Goal: Transaction & Acquisition: Purchase product/service

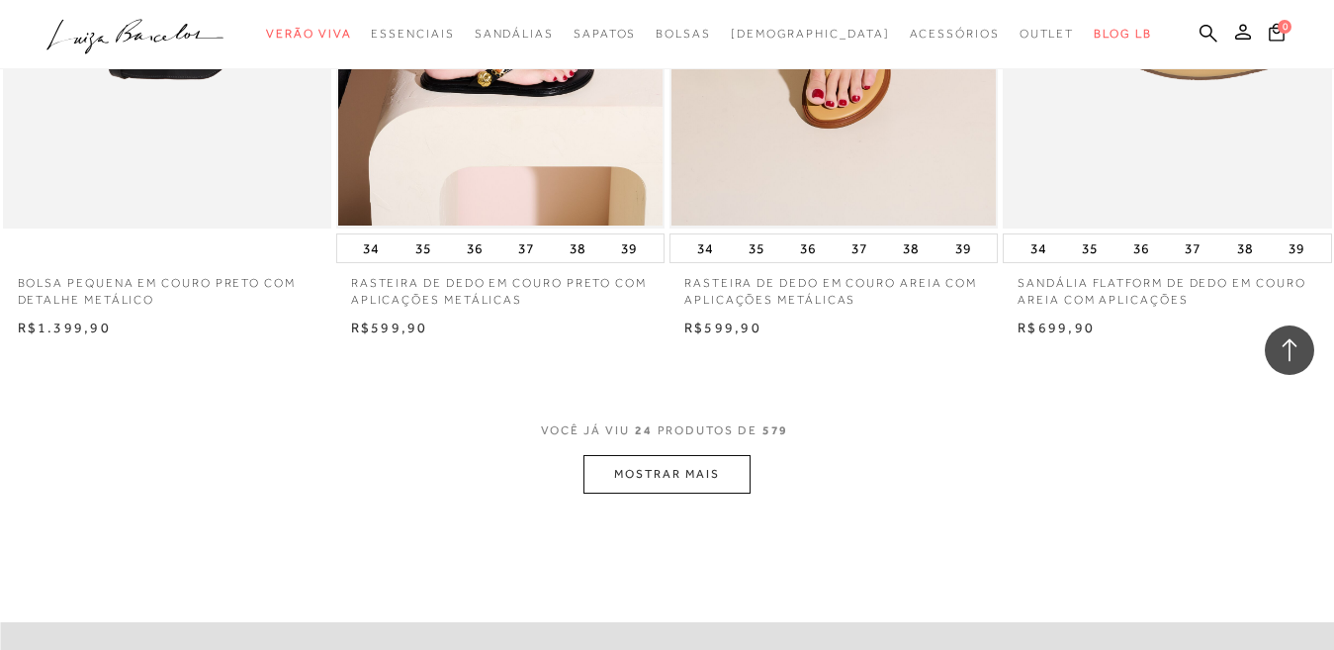
scroll to position [3757, 0]
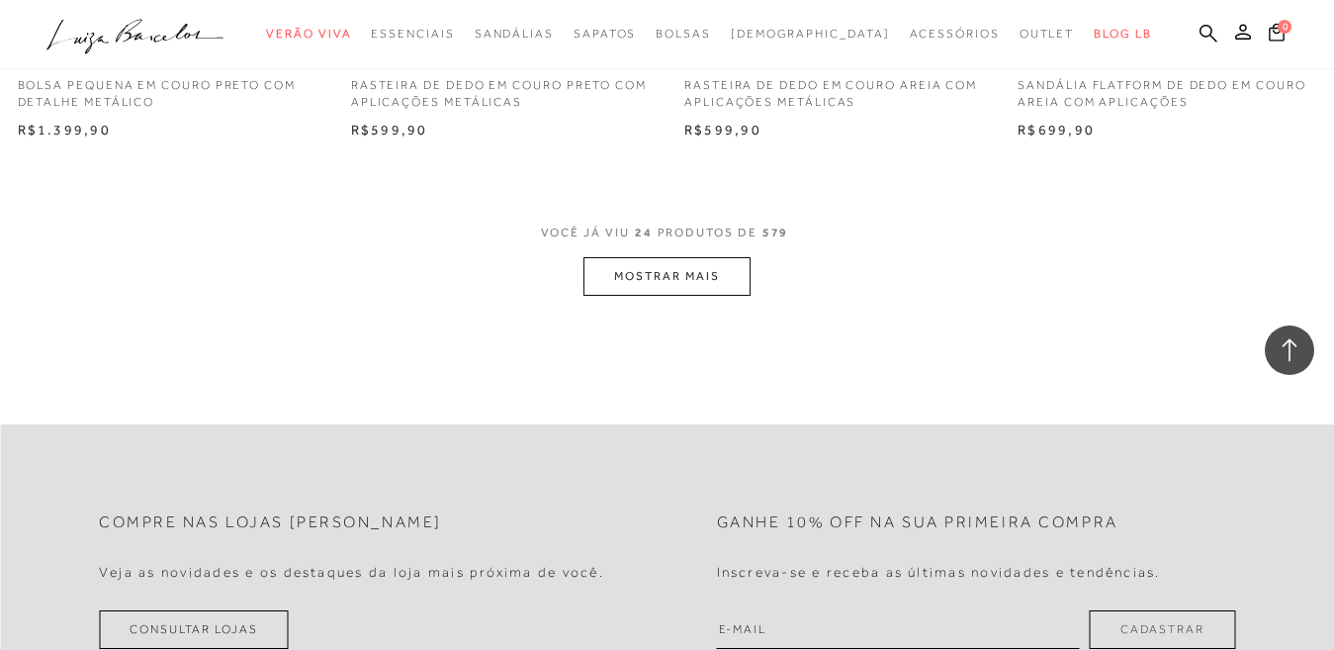
click at [636, 277] on button "MOSTRAR MAIS" at bounding box center [666, 276] width 166 height 39
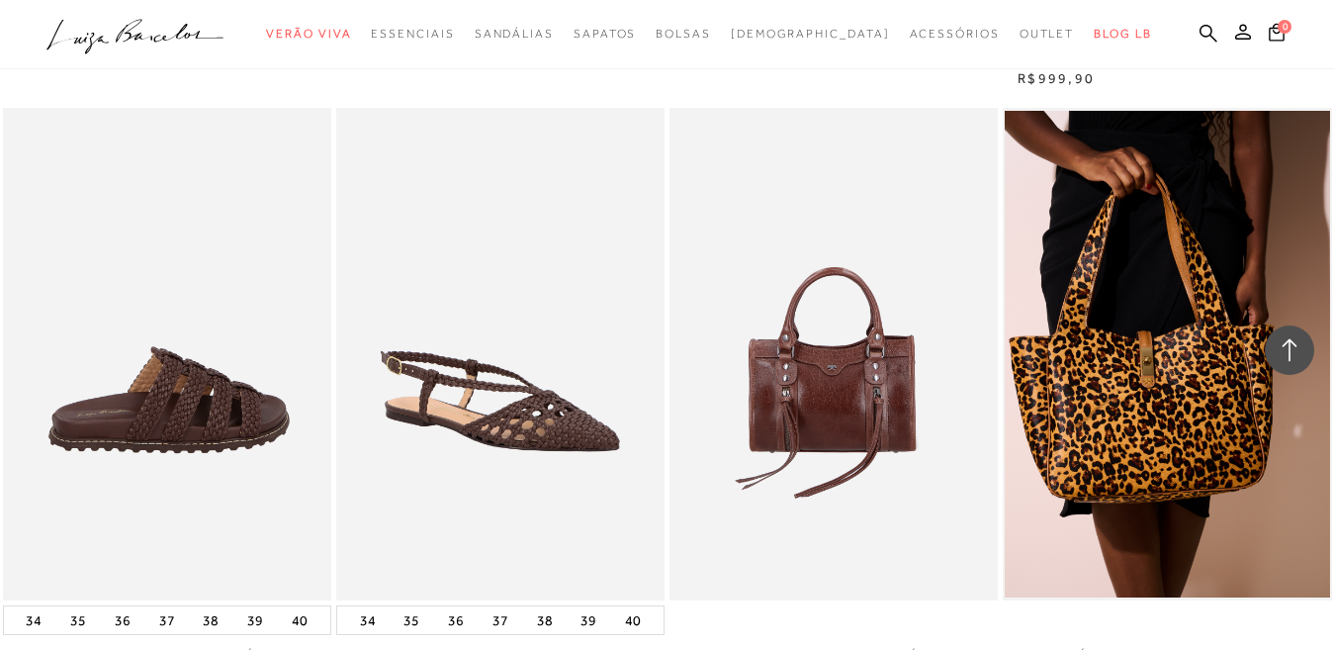
scroll to position [6426, 0]
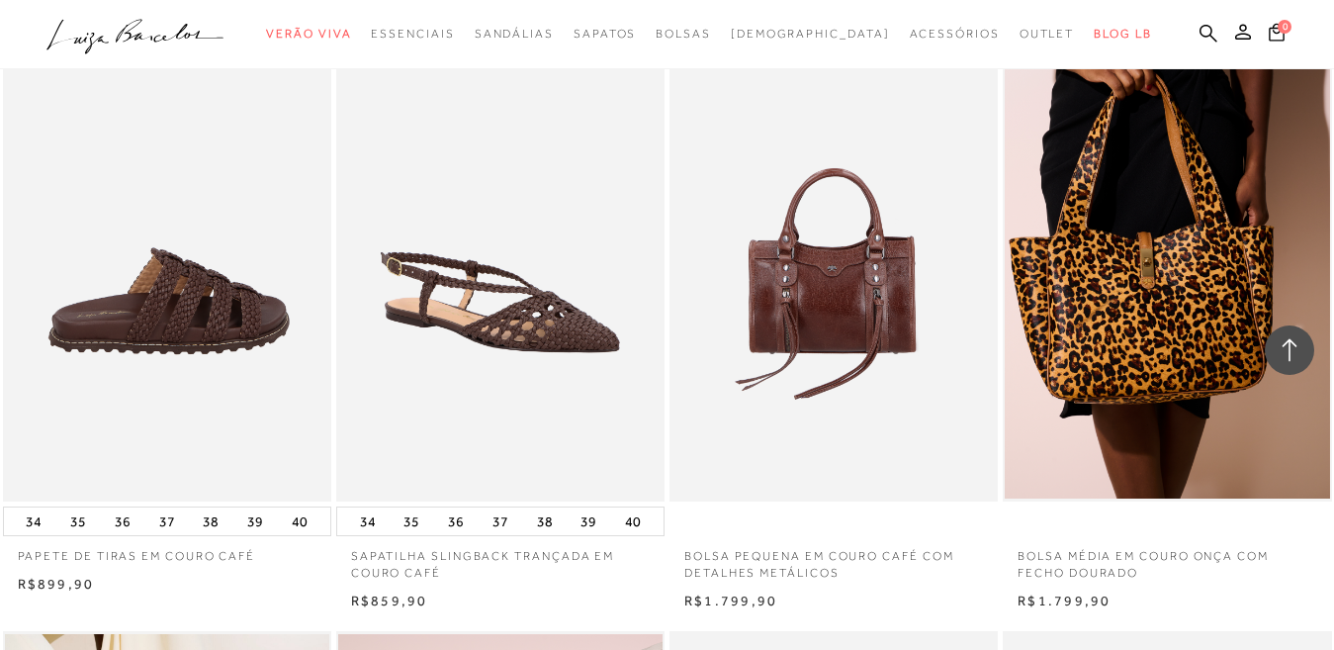
click at [253, 295] on img at bounding box center [168, 255] width 326 height 492
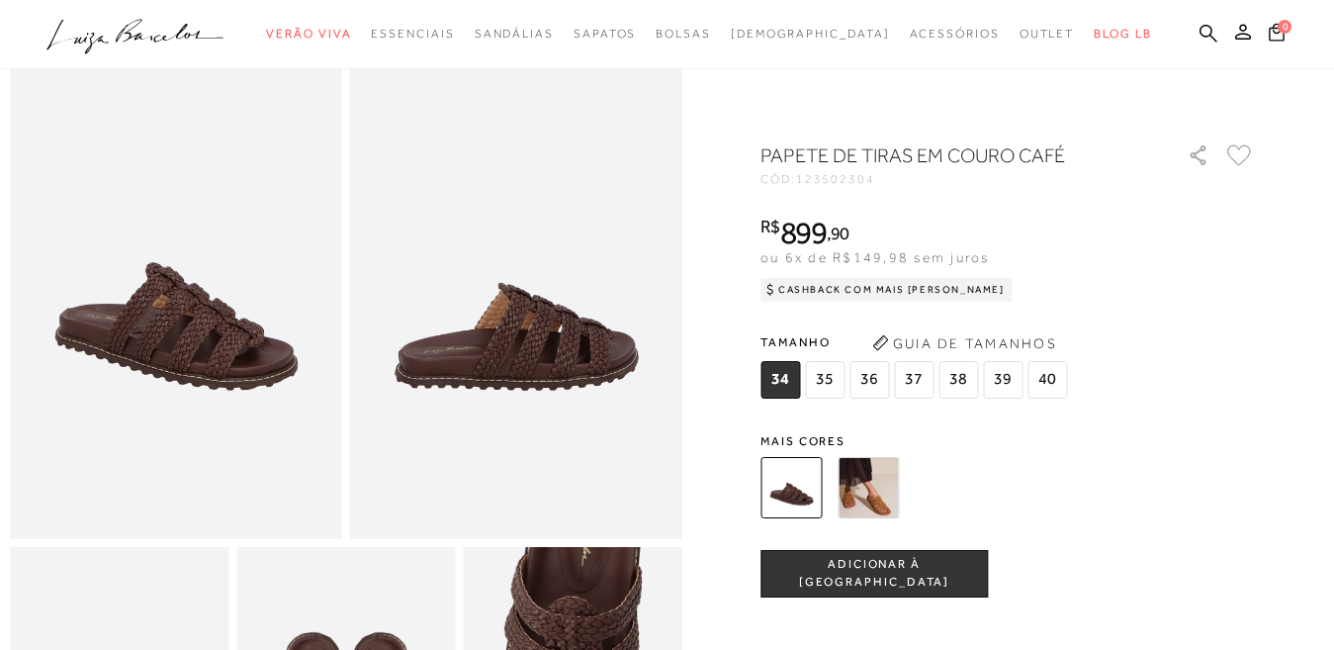
click at [879, 498] on img at bounding box center [867, 487] width 61 height 61
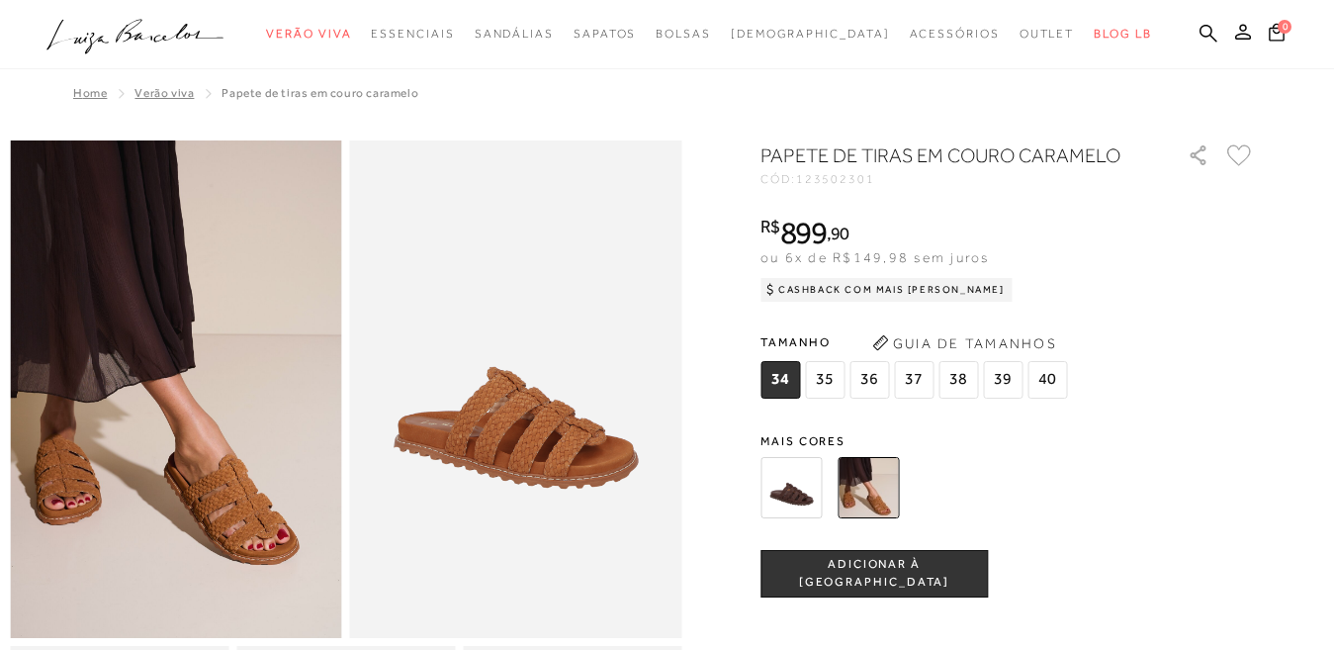
click at [790, 495] on img at bounding box center [790, 487] width 61 height 61
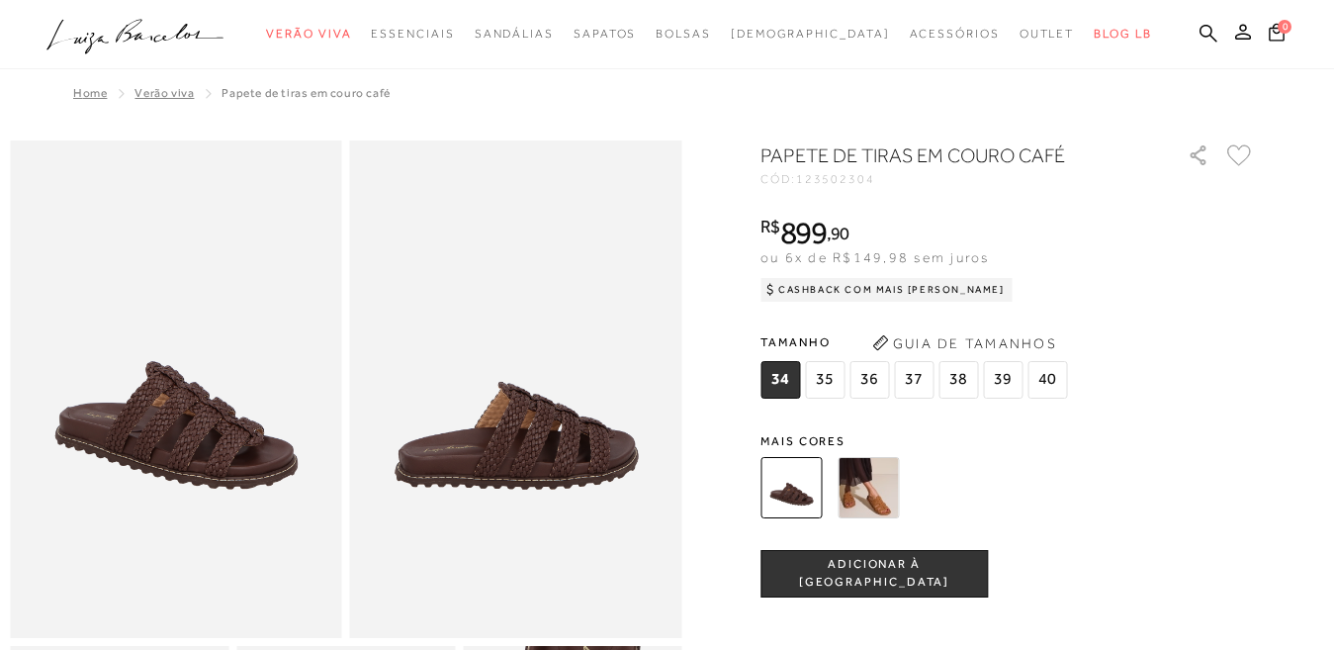
click at [878, 380] on span "36" at bounding box center [869, 380] width 40 height 38
click at [864, 575] on span "ADICIONAR À [GEOGRAPHIC_DATA]" at bounding box center [873, 573] width 225 height 35
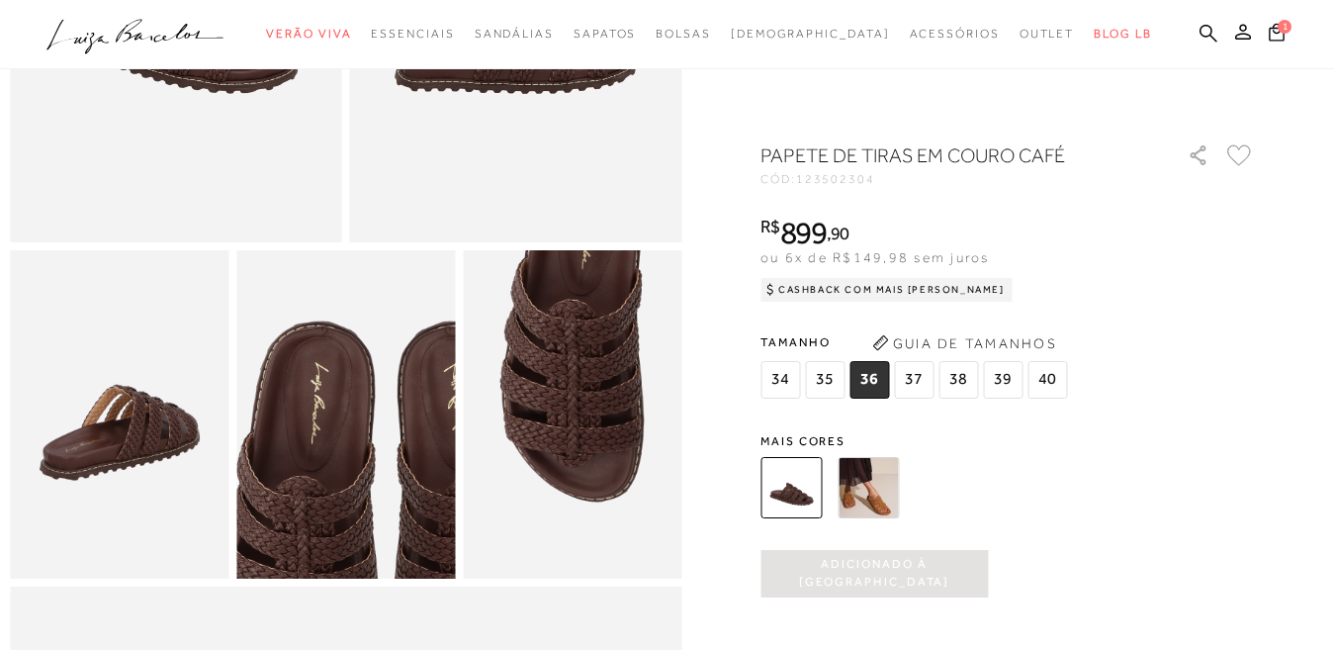
scroll to position [494, 0]
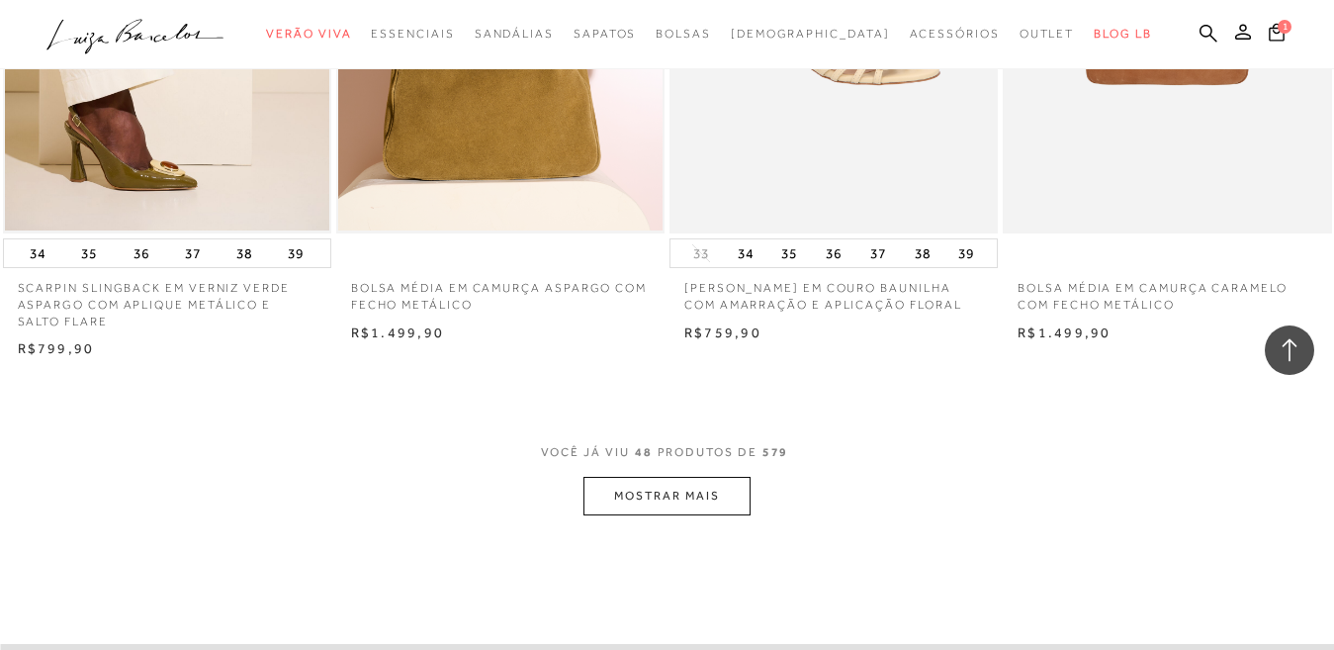
scroll to position [7414, 0]
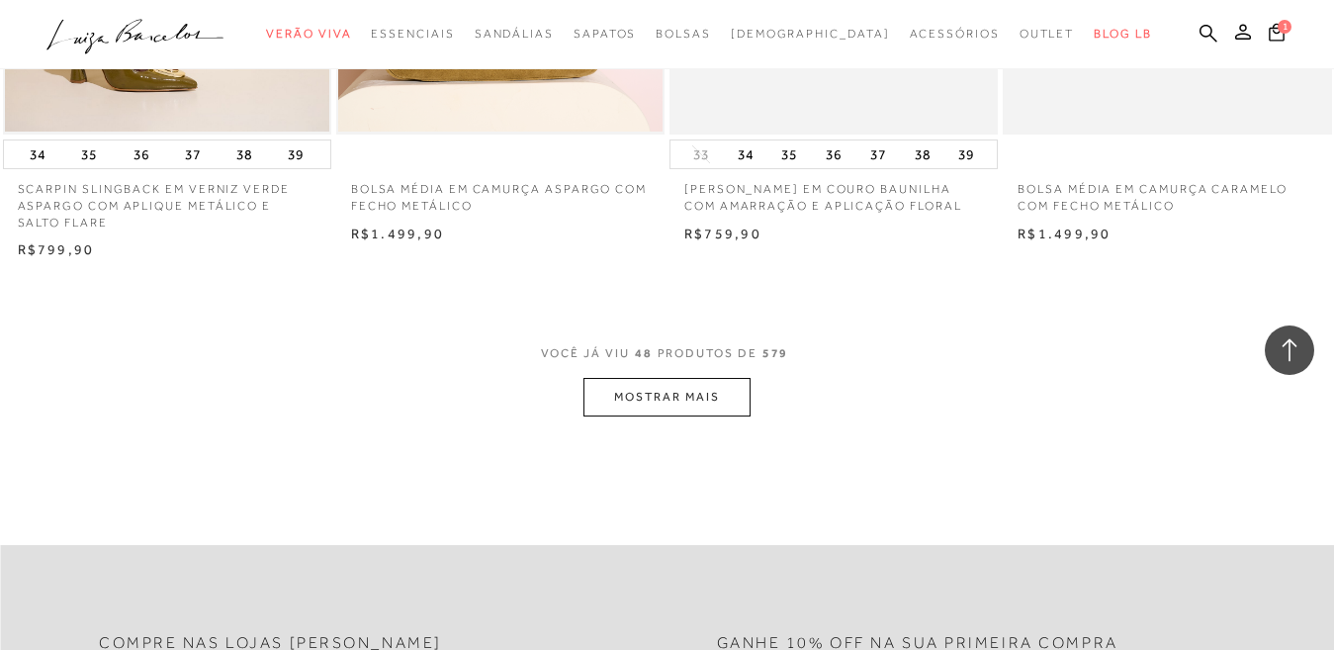
click at [701, 406] on button "MOSTRAR MAIS" at bounding box center [666, 397] width 166 height 39
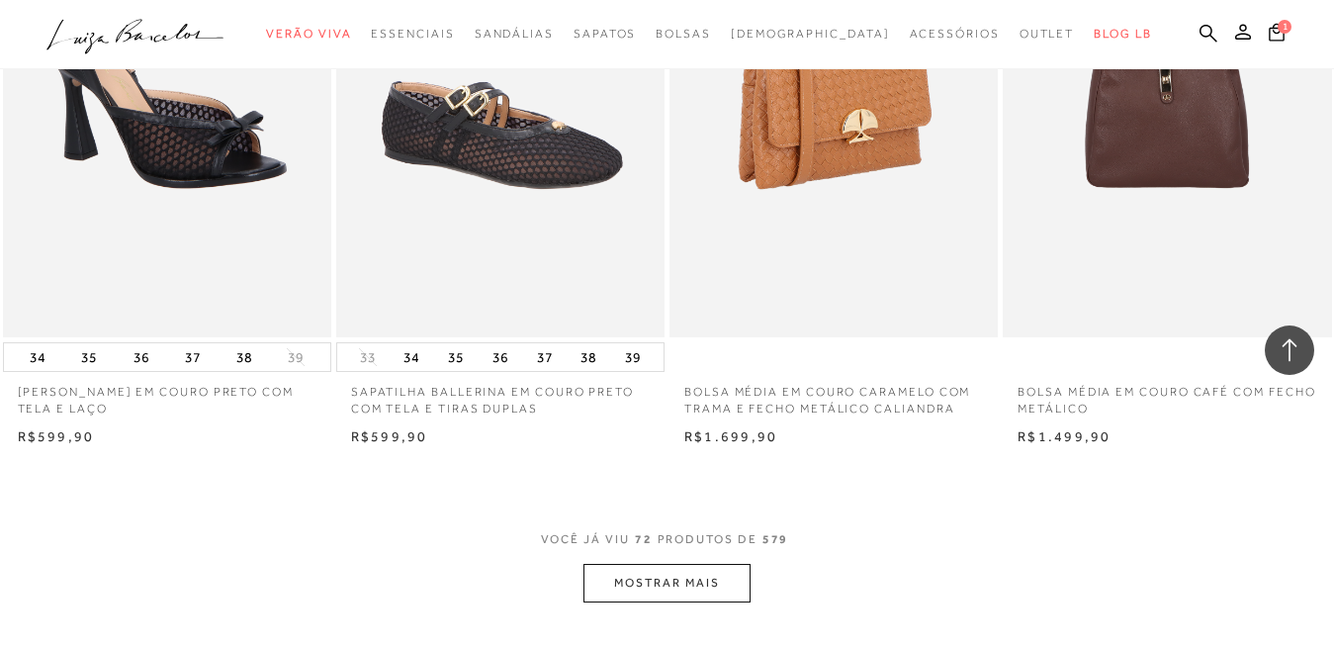
scroll to position [11072, 0]
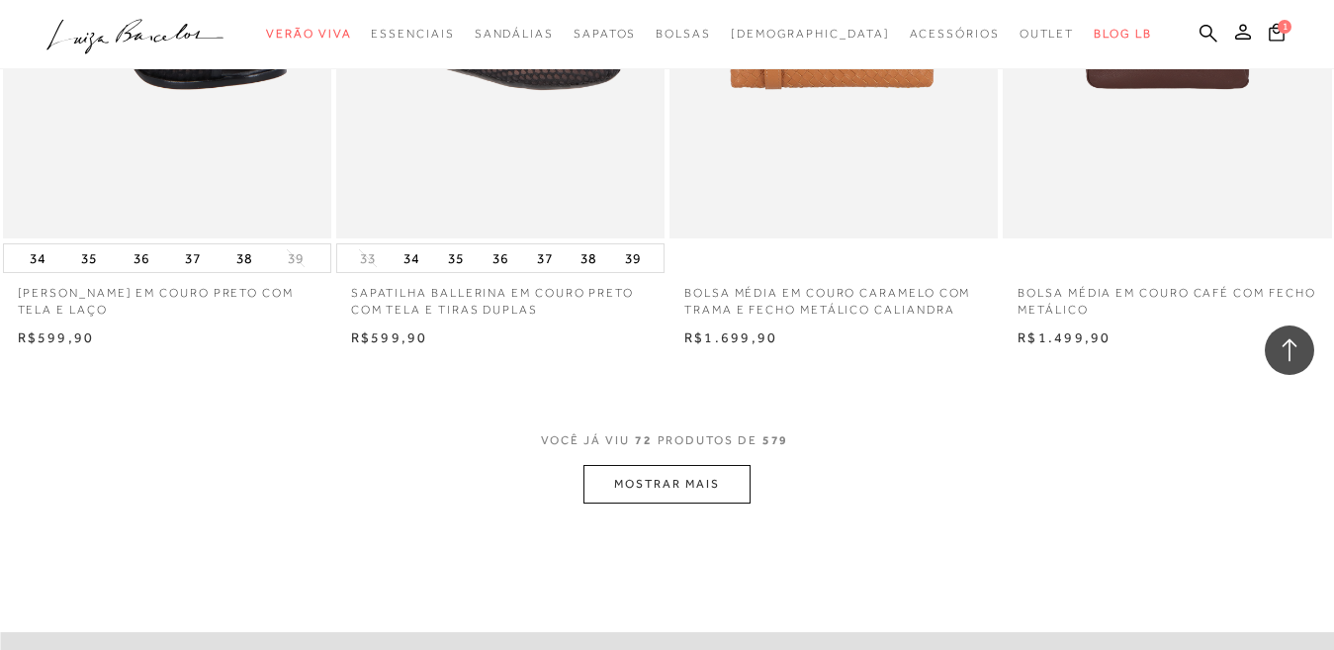
click at [690, 480] on button "MOSTRAR MAIS" at bounding box center [666, 484] width 166 height 39
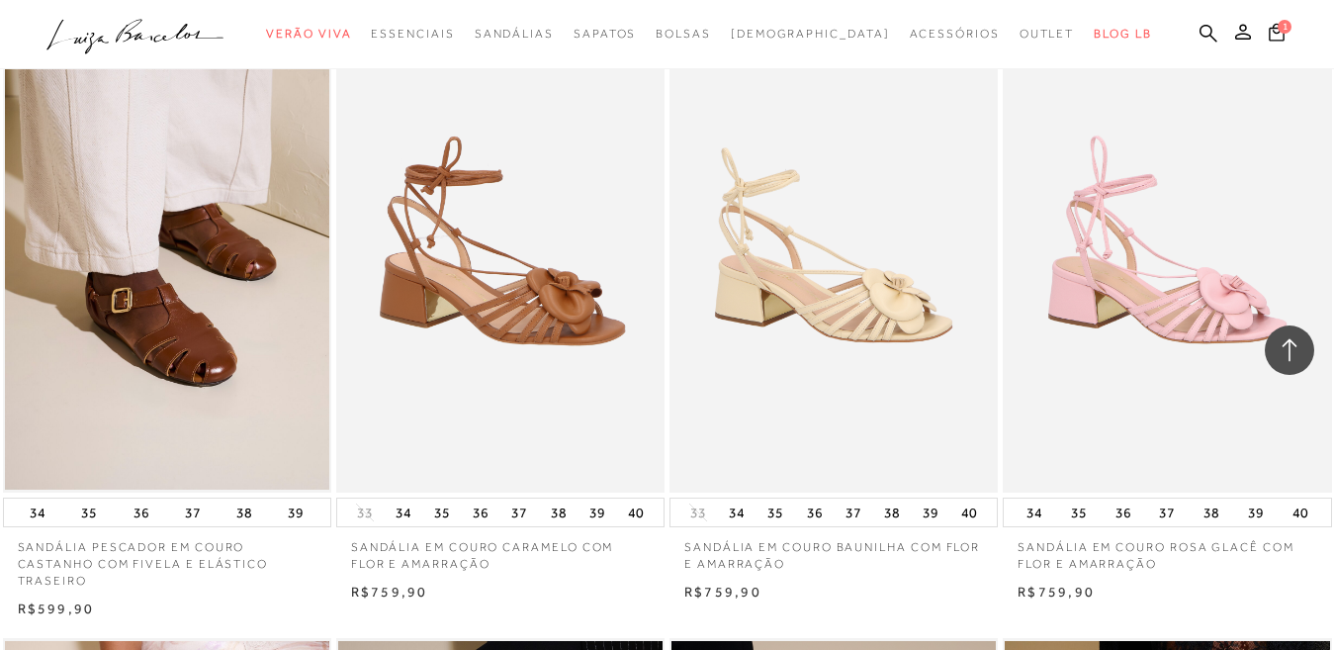
scroll to position [11567, 0]
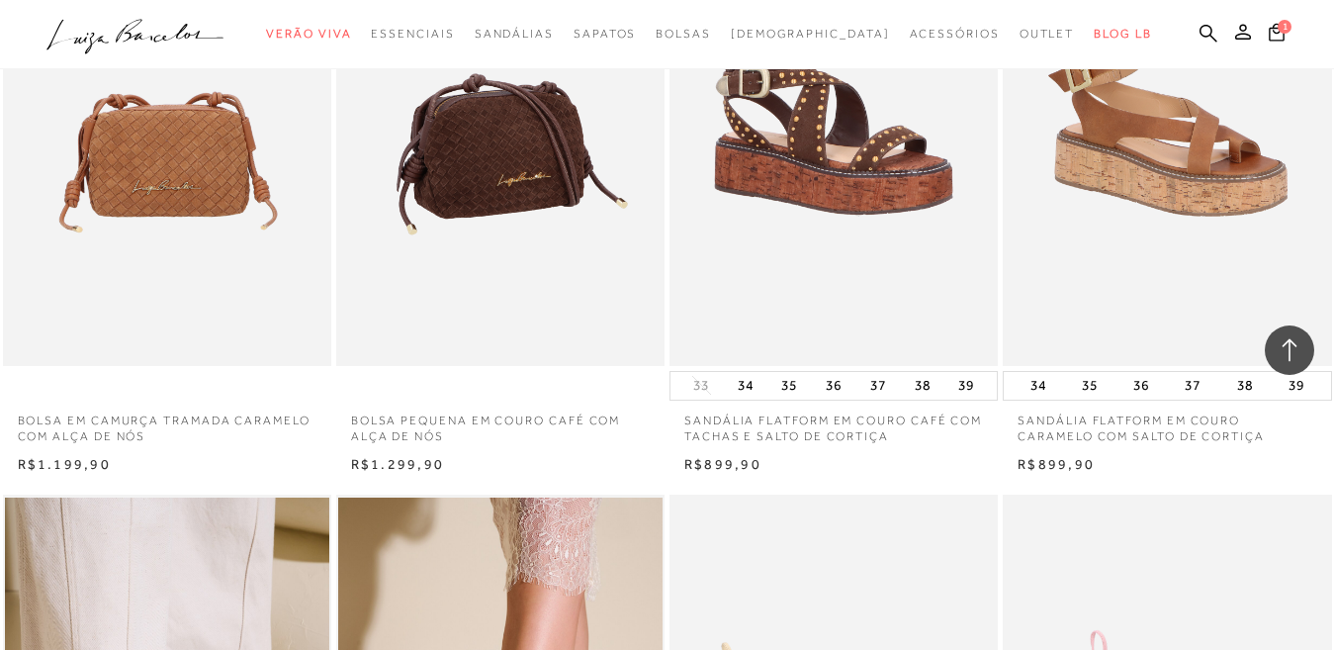
click at [530, 214] on img at bounding box center [501, 118] width 326 height 492
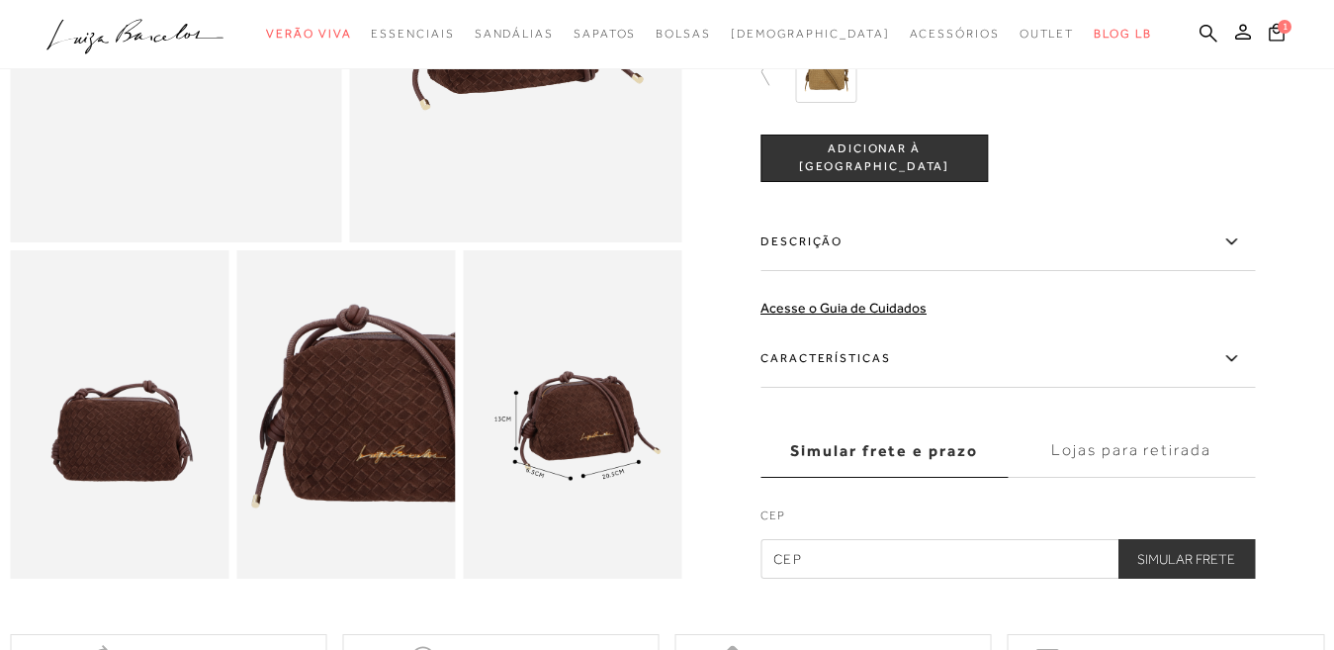
scroll to position [494, 0]
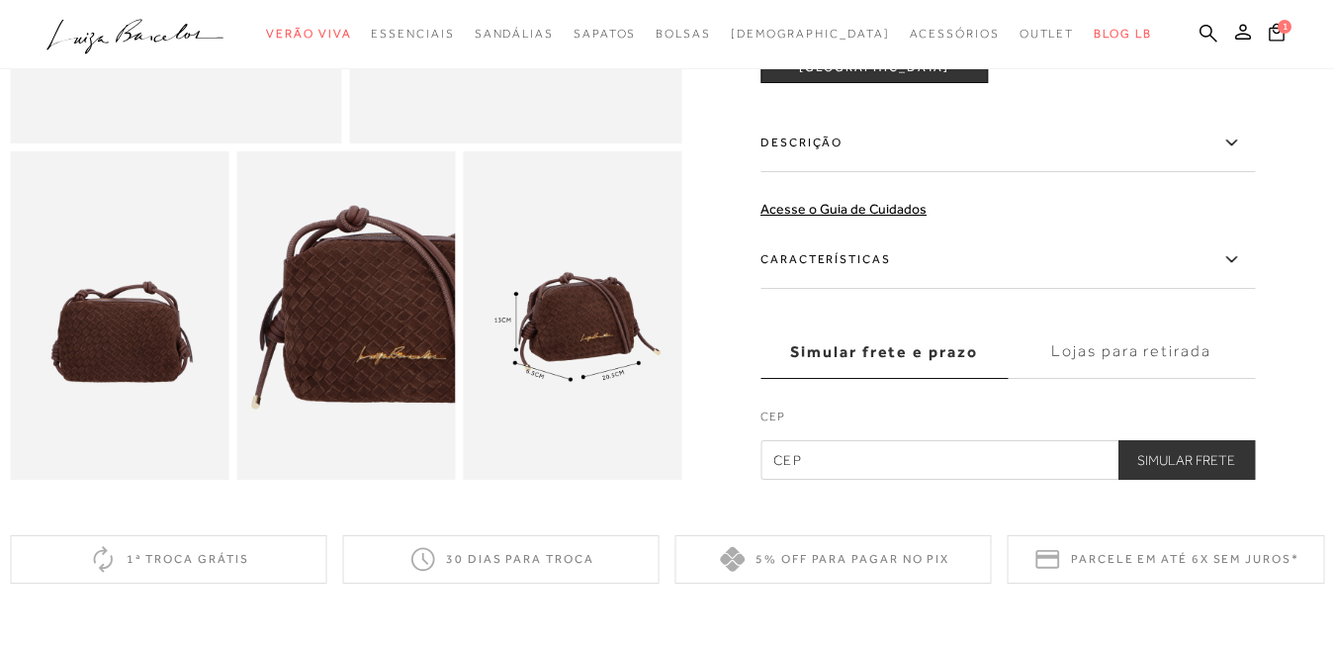
click at [1242, 155] on icon at bounding box center [1231, 142] width 24 height 25
click at [0, 0] on input "Descrição" at bounding box center [0, 0] width 0 height 0
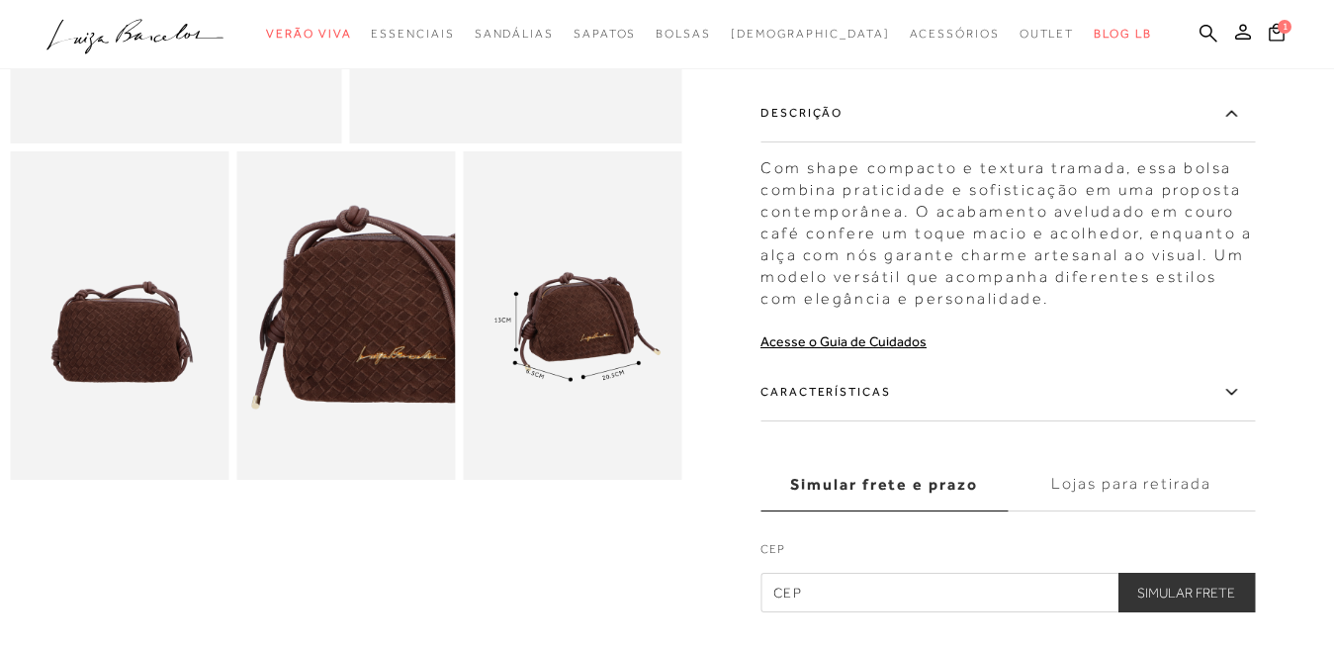
click at [1243, 115] on icon at bounding box center [1231, 113] width 24 height 25
click at [0, 0] on input "Descrição" at bounding box center [0, 0] width 0 height 0
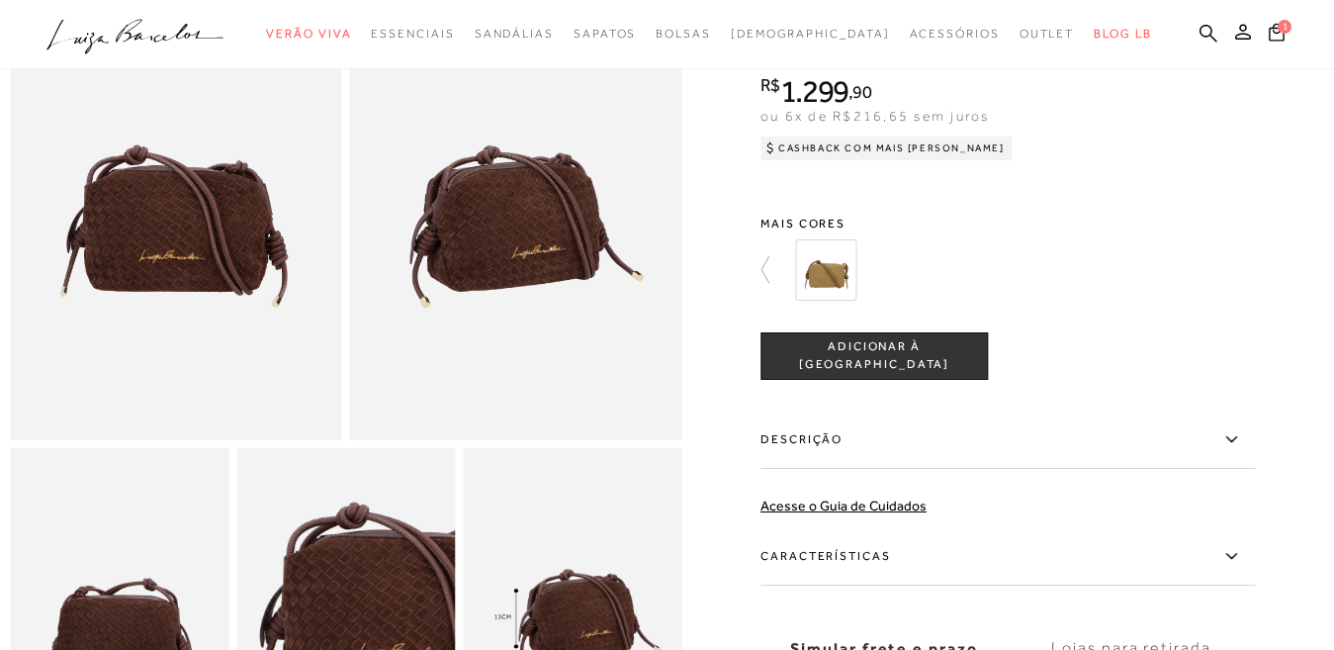
scroll to position [99, 0]
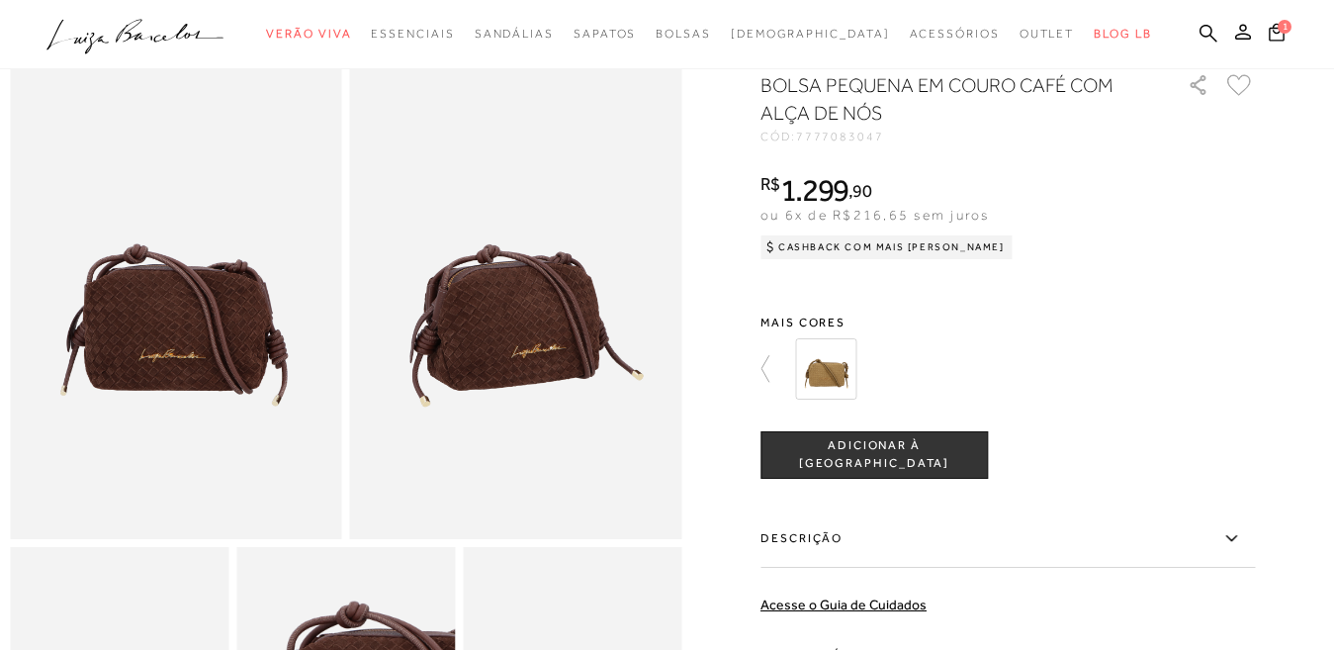
scroll to position [1270, 0]
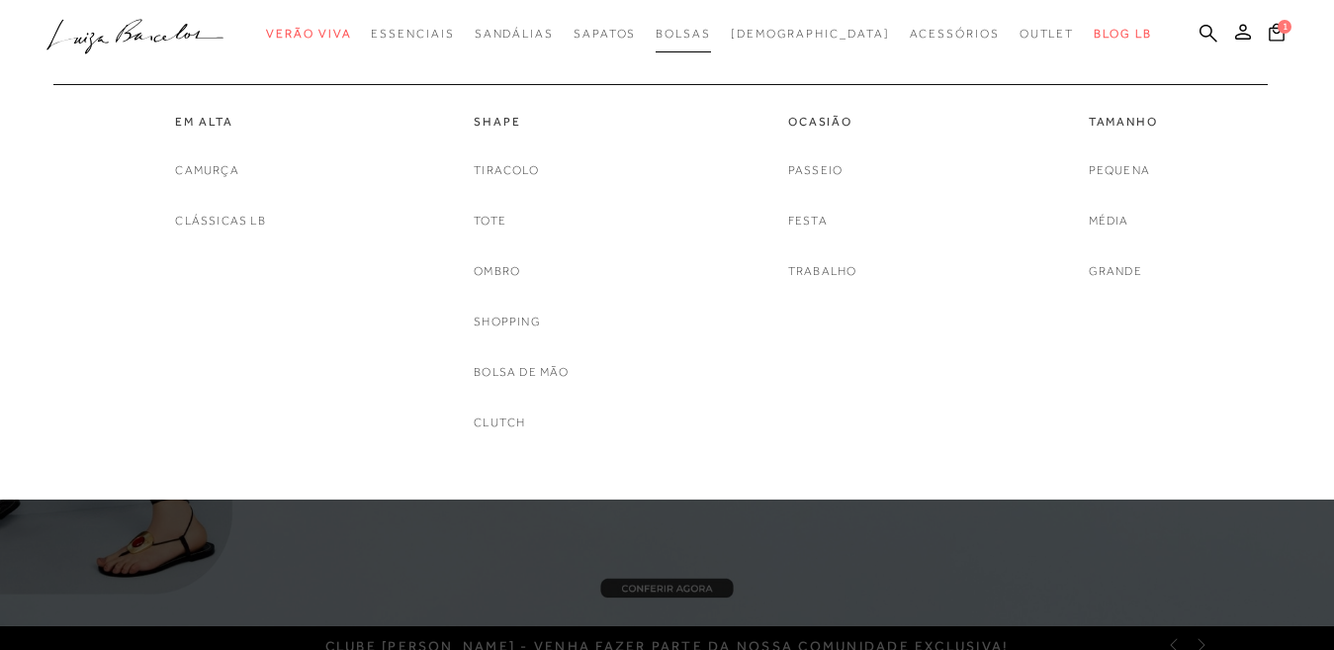
click at [703, 38] on span "Bolsas" at bounding box center [682, 34] width 55 height 14
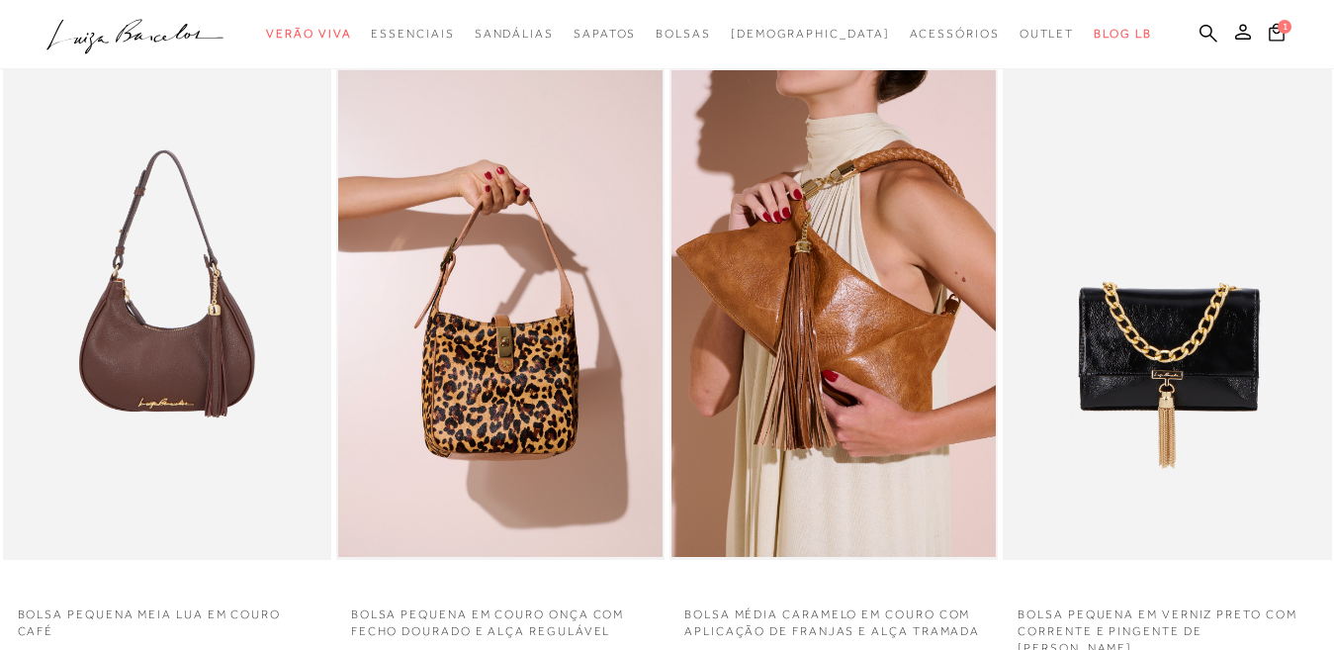
scroll to position [791, 0]
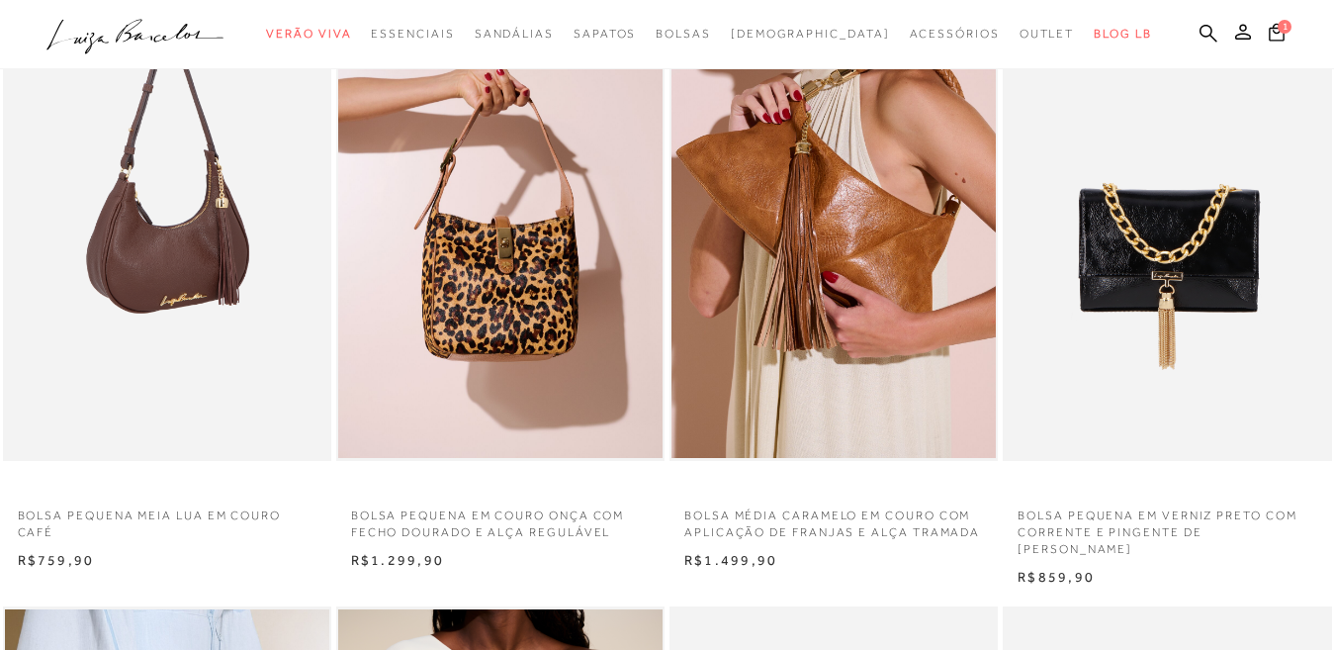
click at [177, 267] on img at bounding box center [168, 214] width 326 height 492
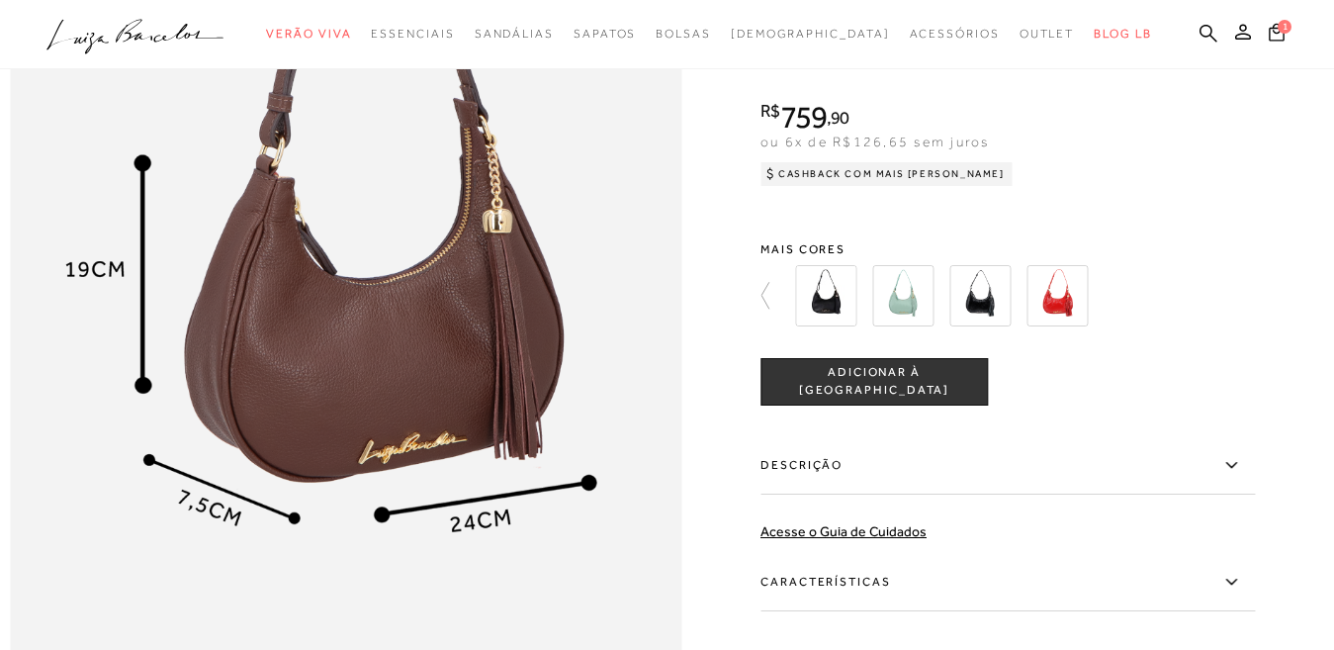
scroll to position [1384, 0]
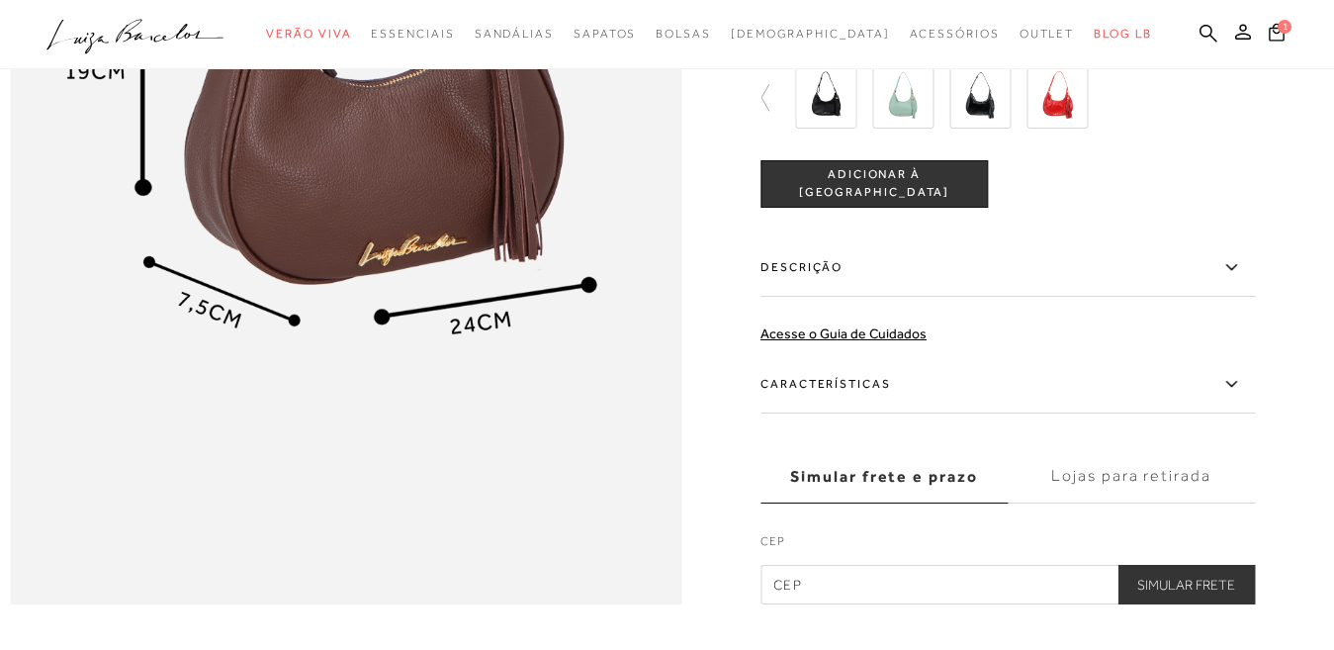
click at [1243, 280] on icon at bounding box center [1231, 267] width 24 height 25
click at [0, 0] on input "Descrição" at bounding box center [0, 0] width 0 height 0
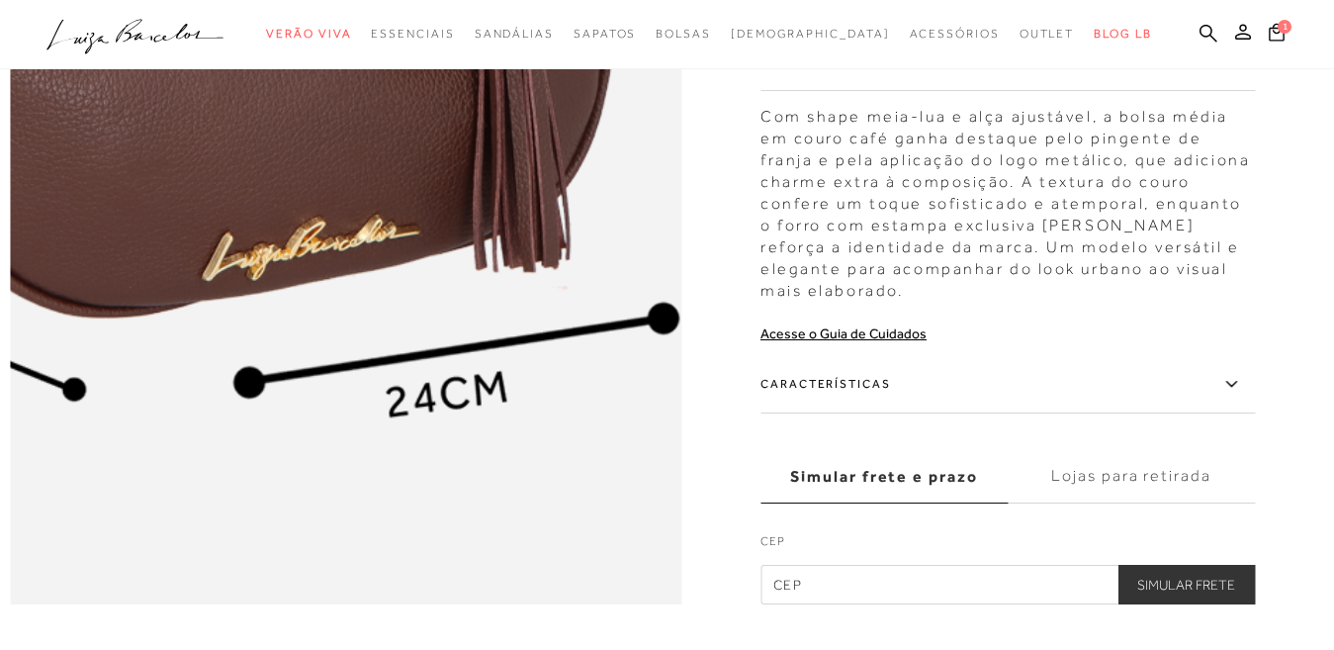
scroll to position [1186, 0]
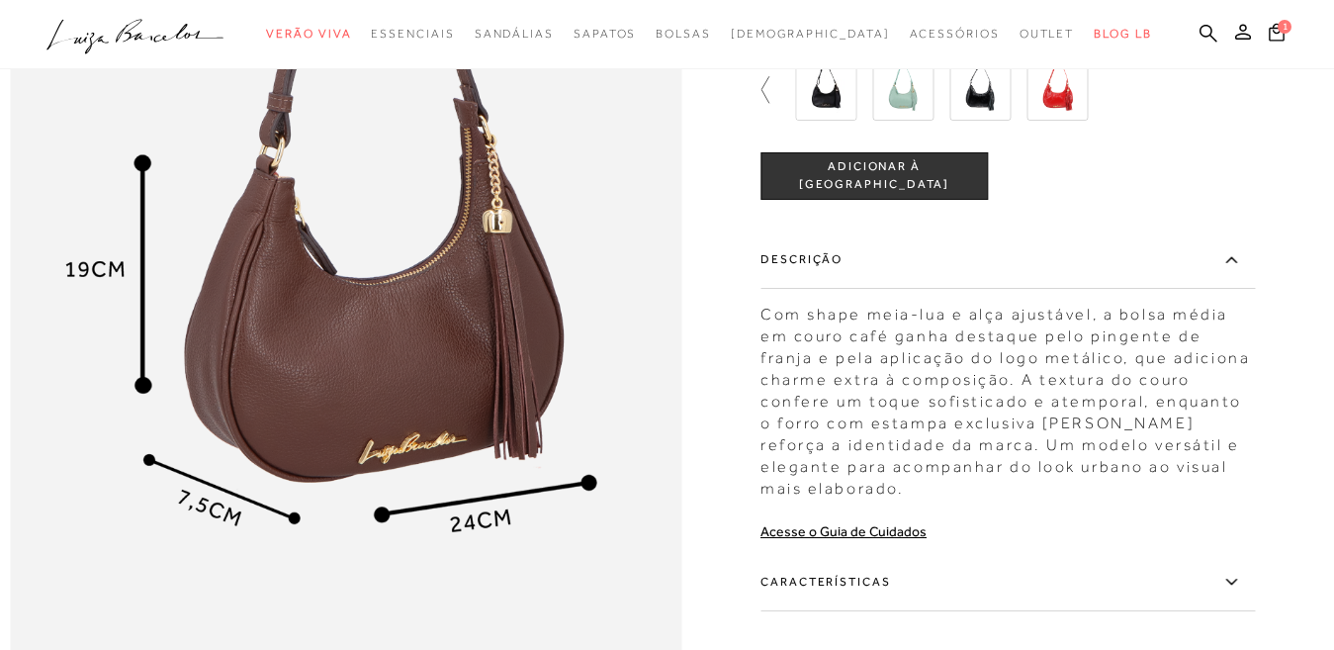
click at [777, 104] on icon at bounding box center [774, 90] width 28 height 28
click at [996, 121] on img at bounding box center [979, 89] width 61 height 61
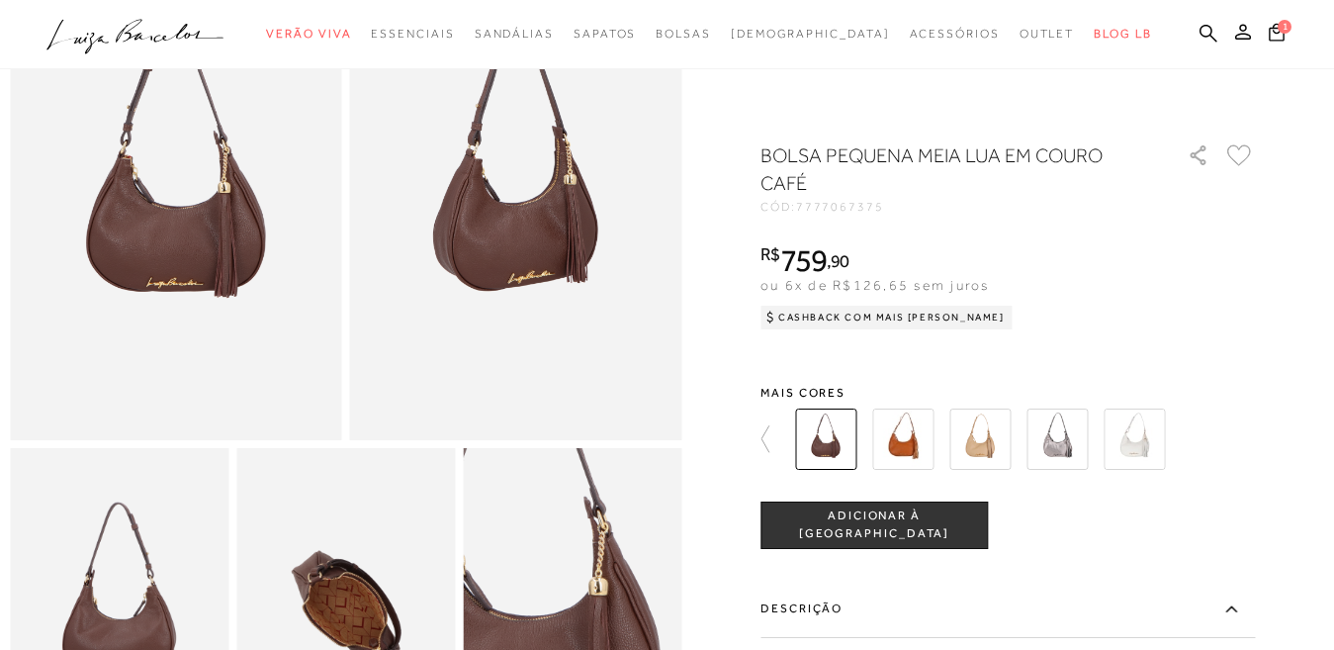
scroll to position [99, 0]
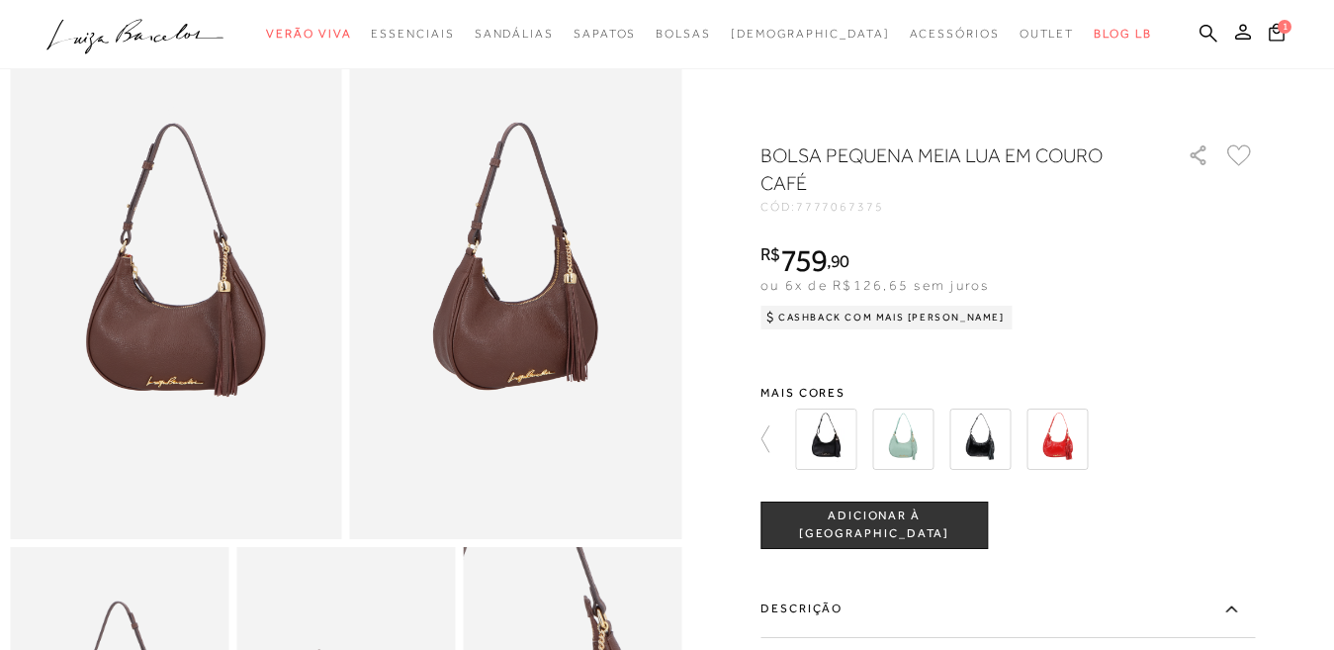
click at [888, 522] on span "ADICIONAR À [GEOGRAPHIC_DATA]" at bounding box center [873, 524] width 225 height 35
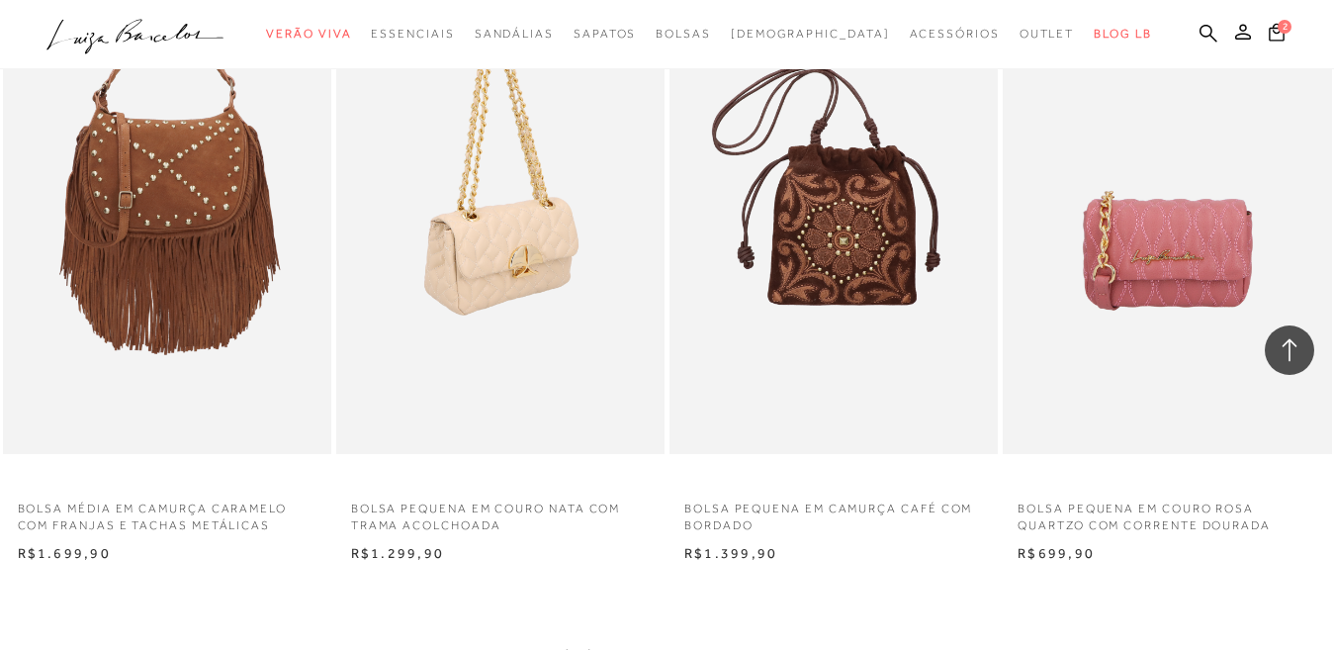
scroll to position [3514, 0]
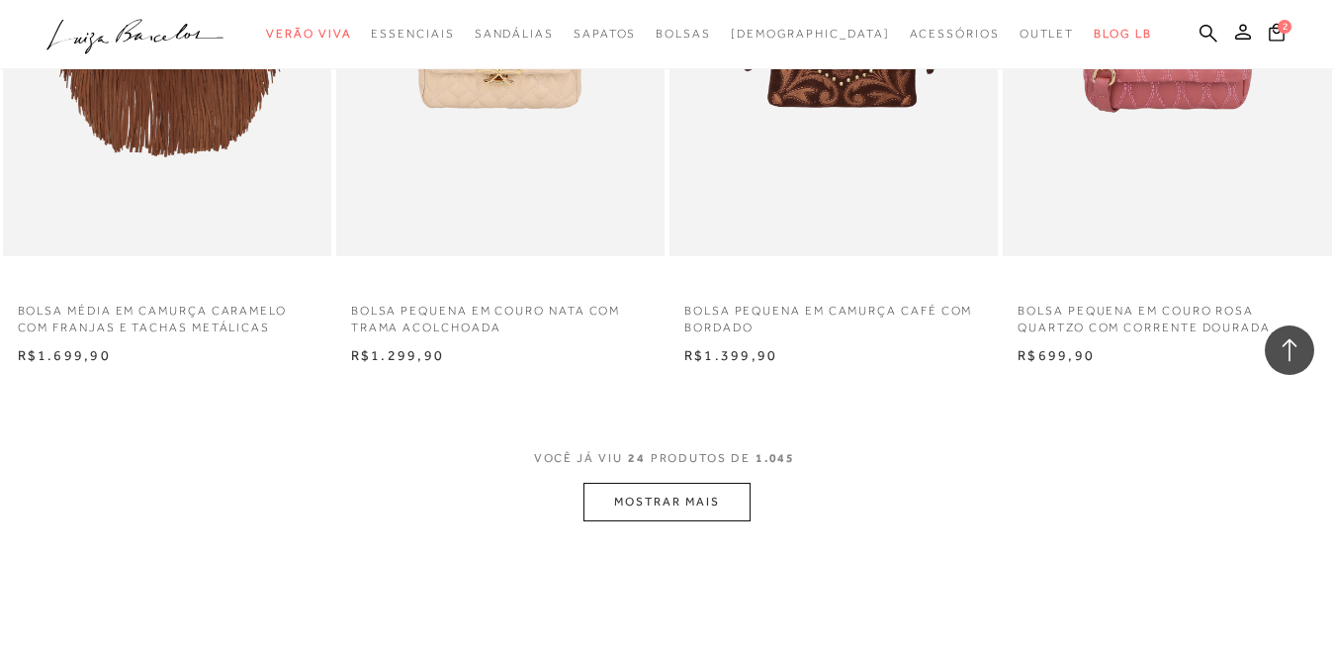
click at [668, 503] on button "MOSTRAR MAIS" at bounding box center [666, 501] width 166 height 39
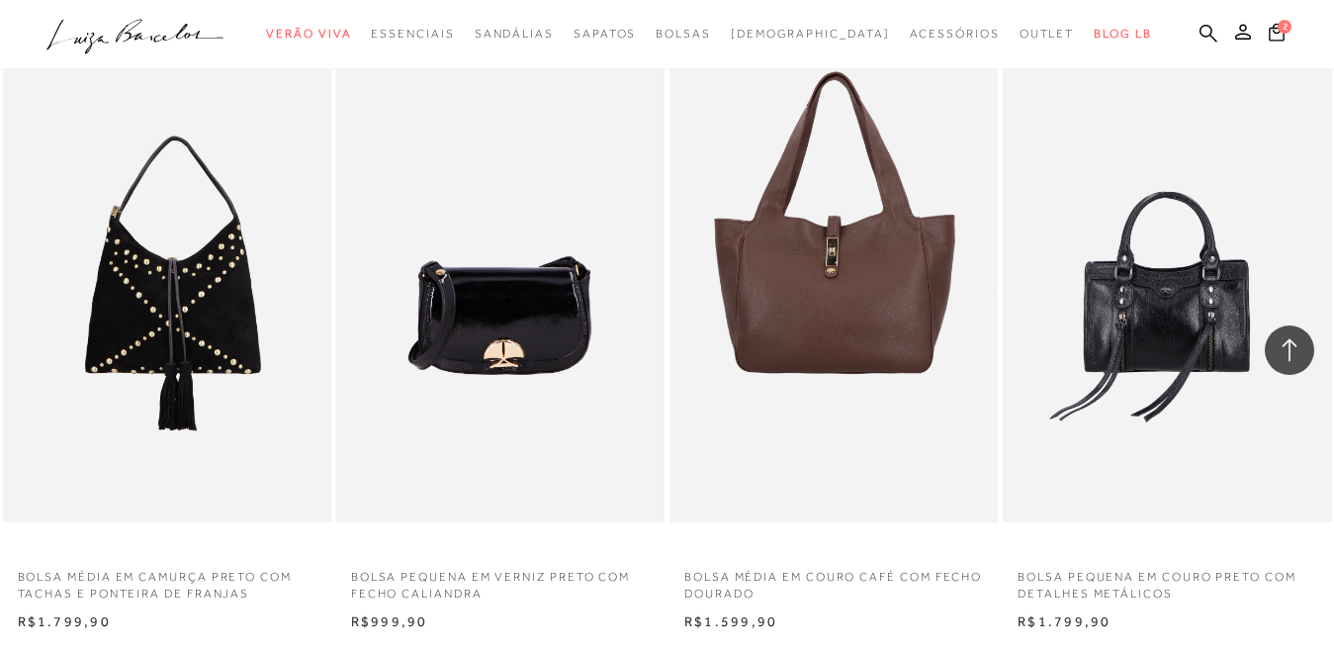
scroll to position [7324, 0]
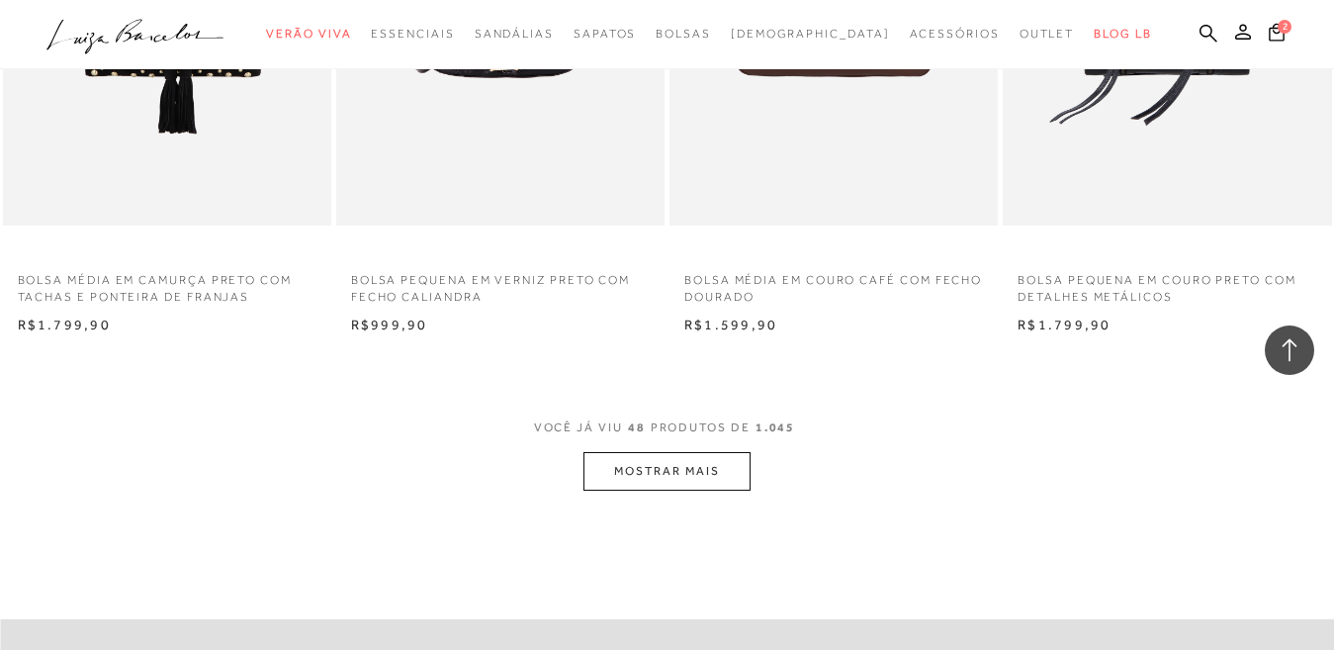
click at [654, 471] on button "MOSTRAR MAIS" at bounding box center [666, 471] width 166 height 39
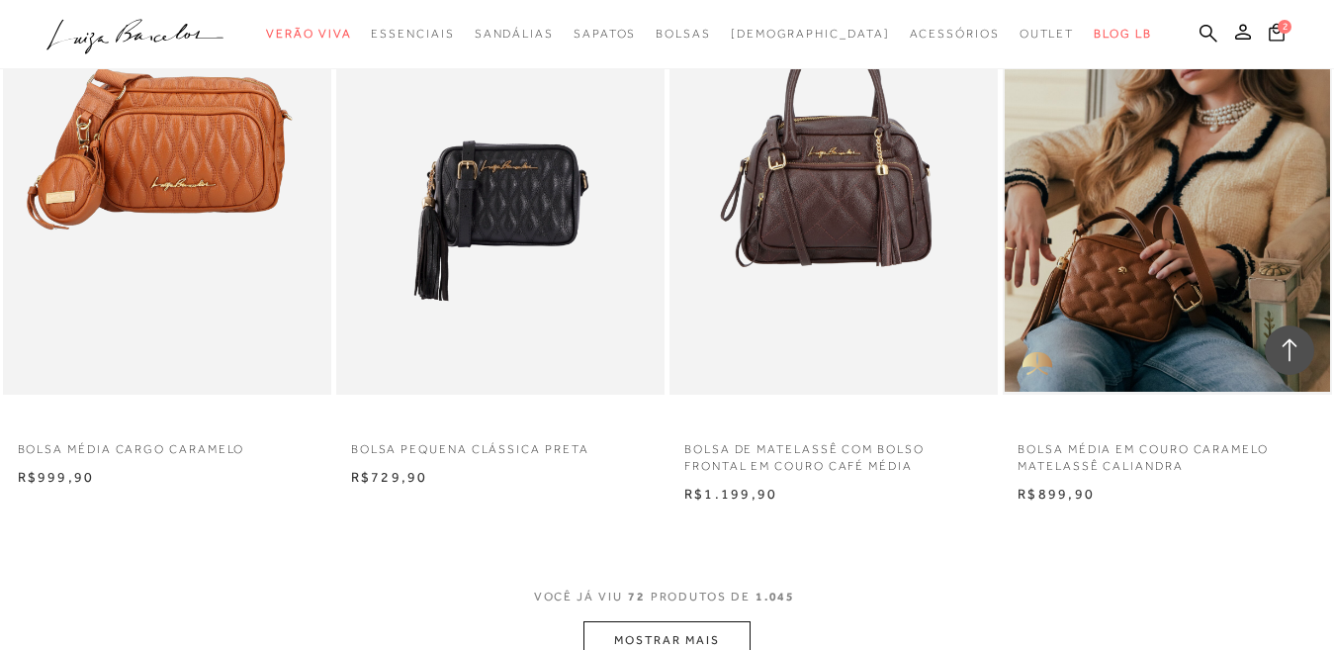
scroll to position [11179, 0]
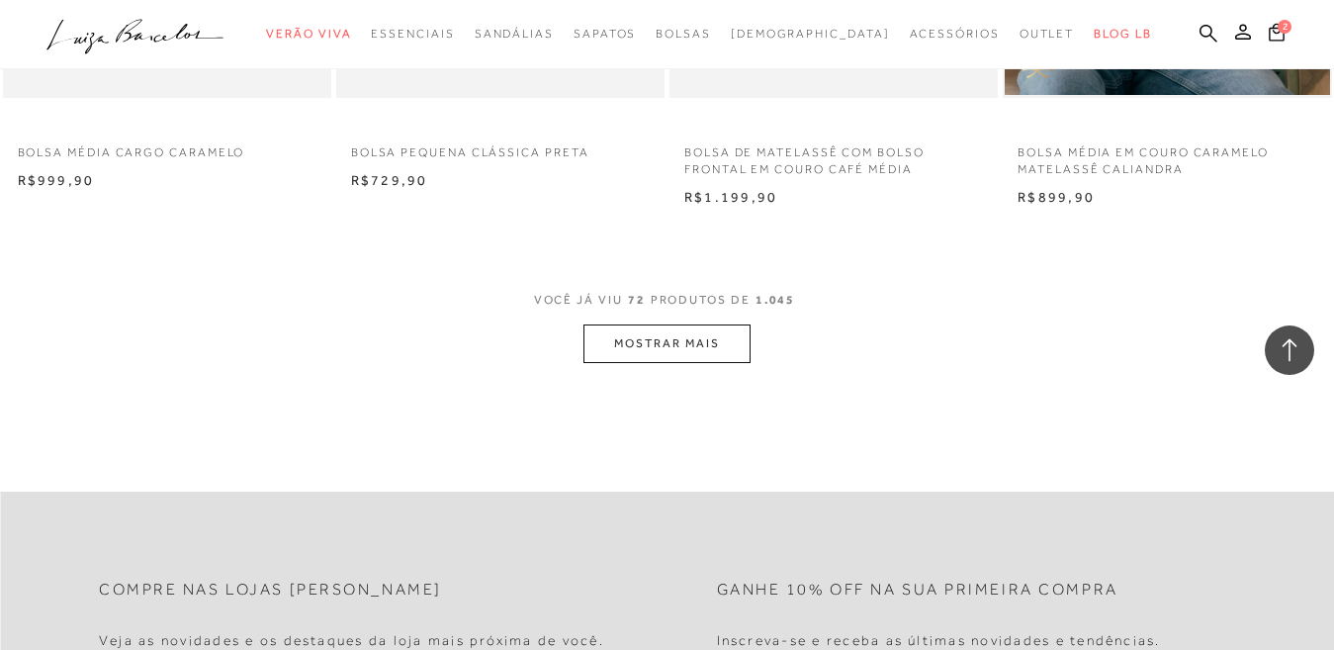
click at [614, 351] on button "MOSTRAR MAIS" at bounding box center [666, 343] width 166 height 39
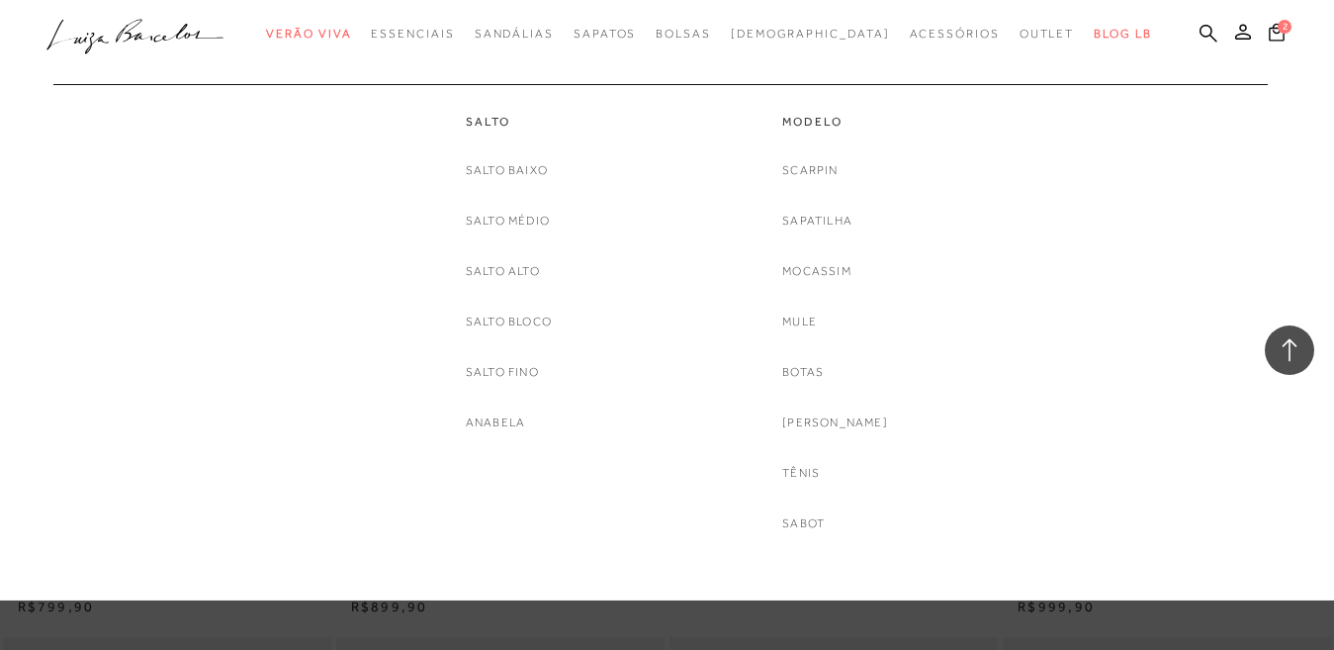
scroll to position [12959, 0]
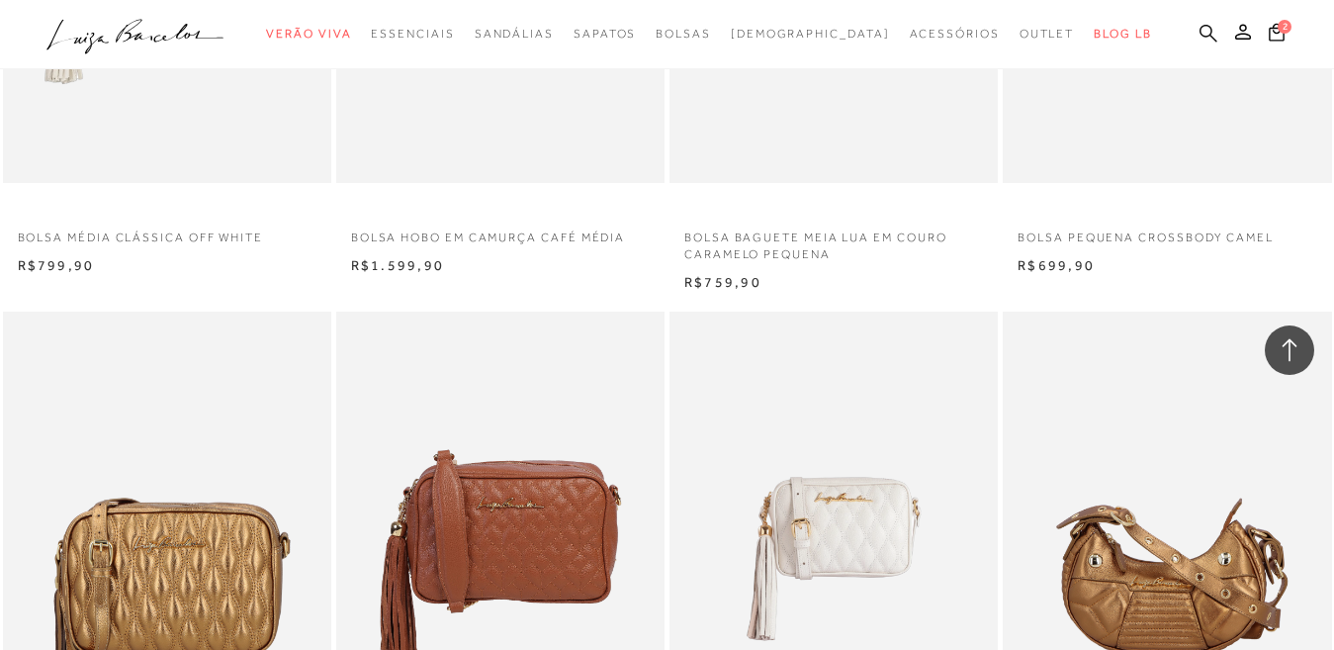
click at [1199, 42] on icon at bounding box center [1208, 33] width 18 height 19
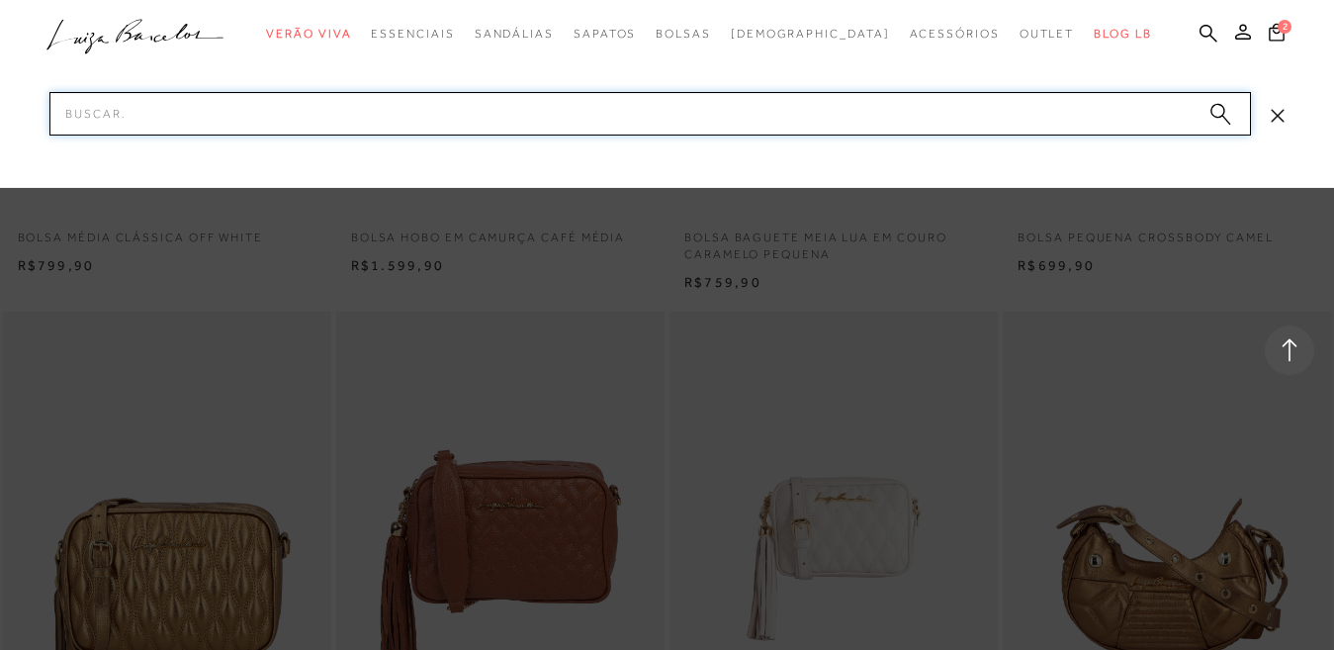
click at [694, 114] on input "Pesquisar" at bounding box center [649, 113] width 1201 height 43
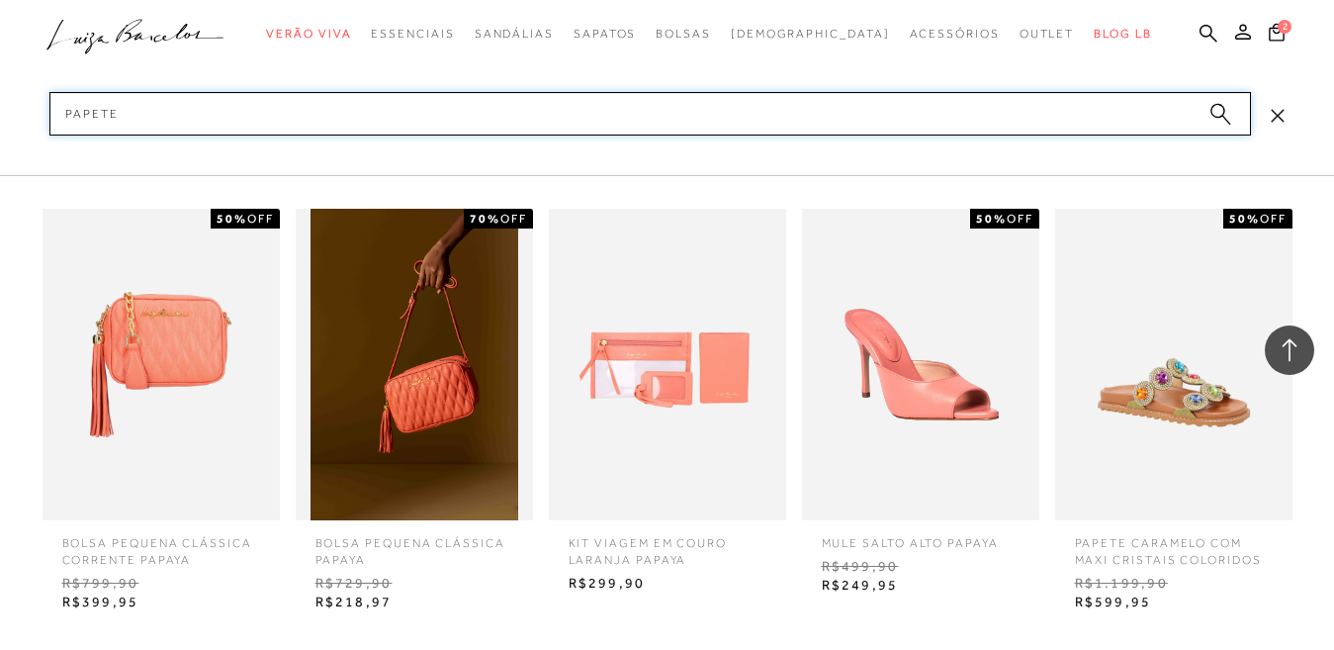
type input "papetes"
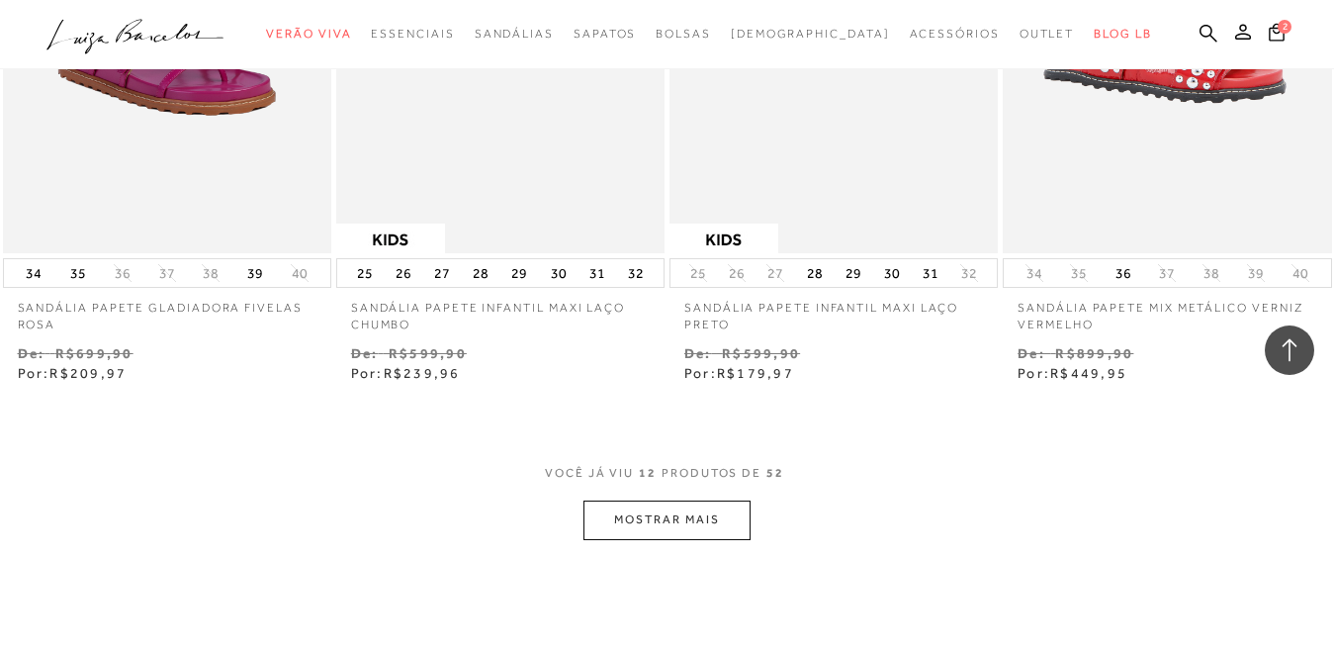
scroll to position [1779, 0]
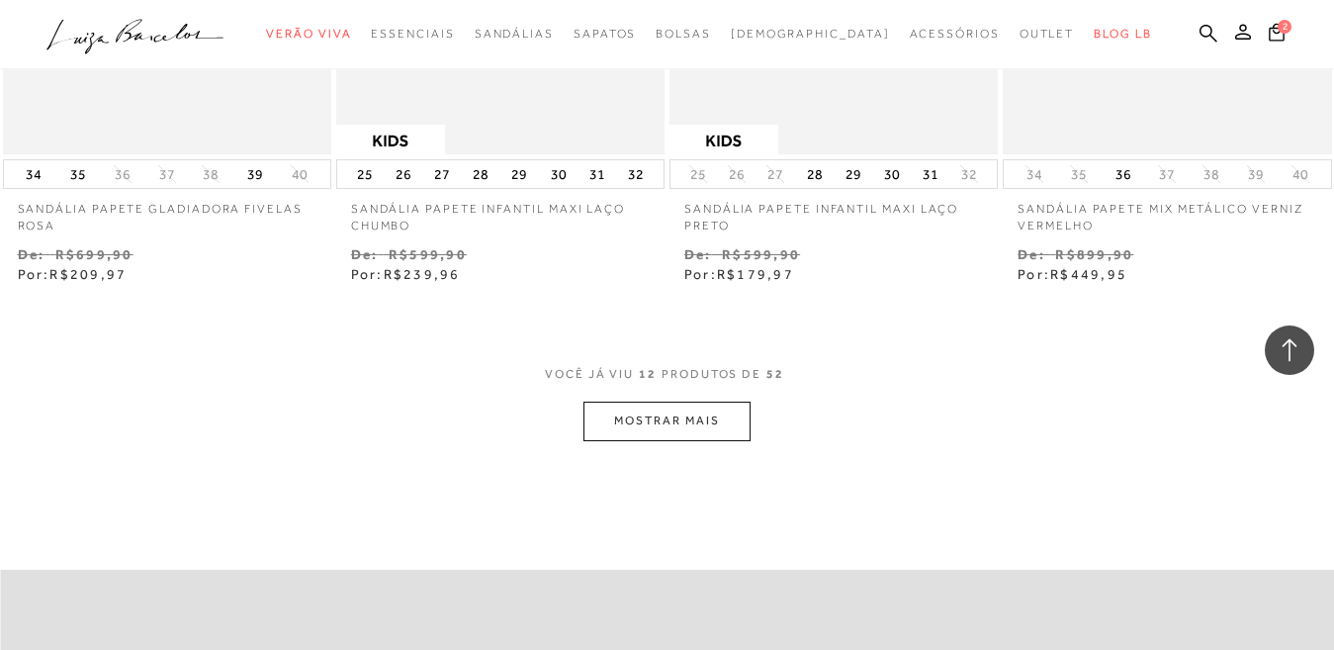
click at [724, 429] on button "MOSTRAR MAIS" at bounding box center [666, 420] width 166 height 39
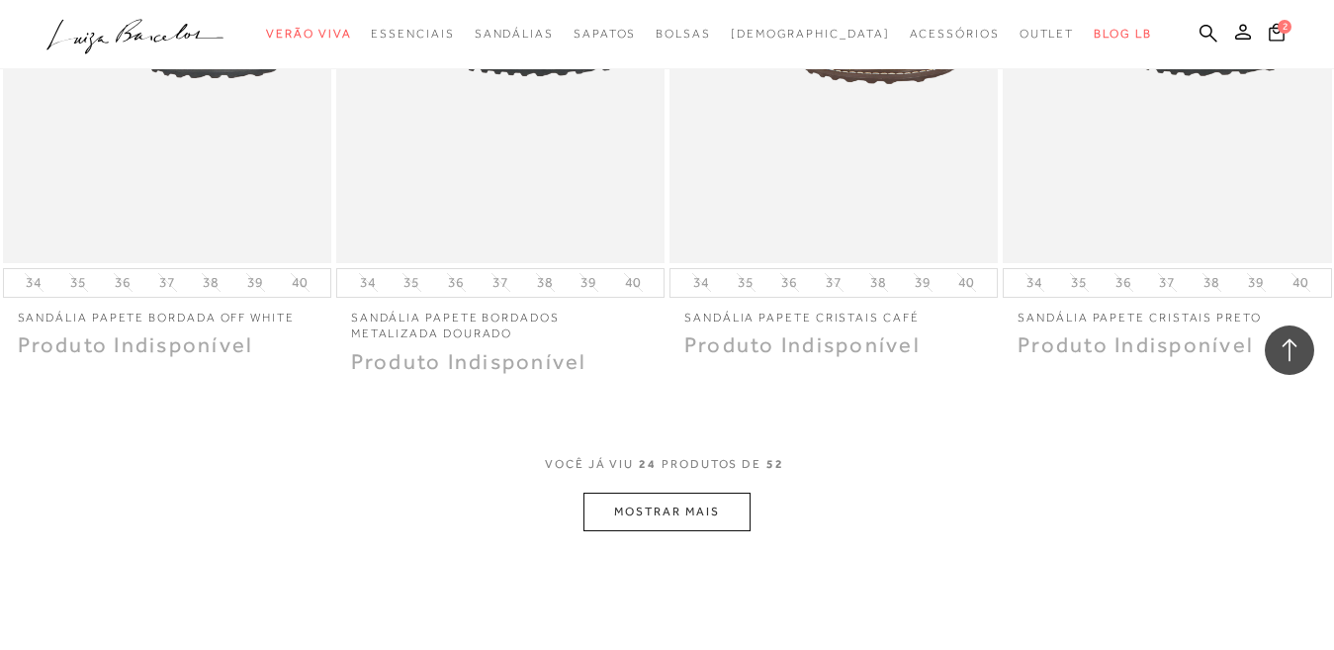
scroll to position [3658, 0]
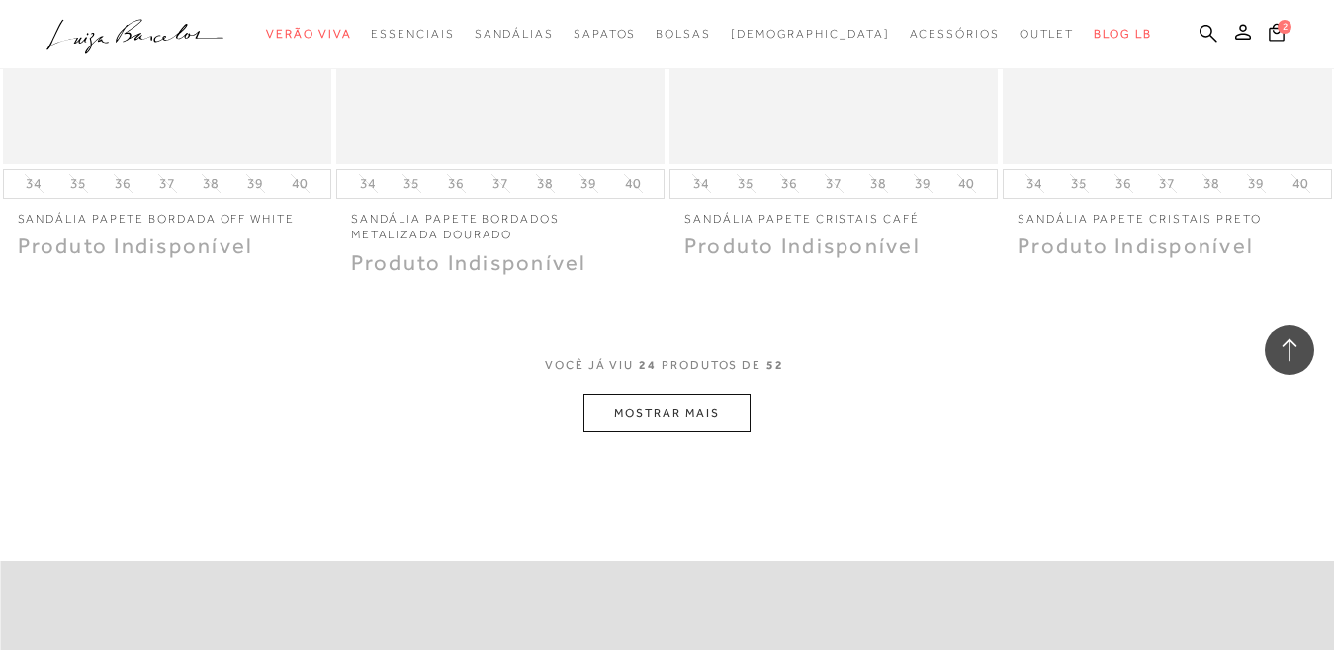
click at [704, 402] on button "MOSTRAR MAIS" at bounding box center [666, 412] width 166 height 39
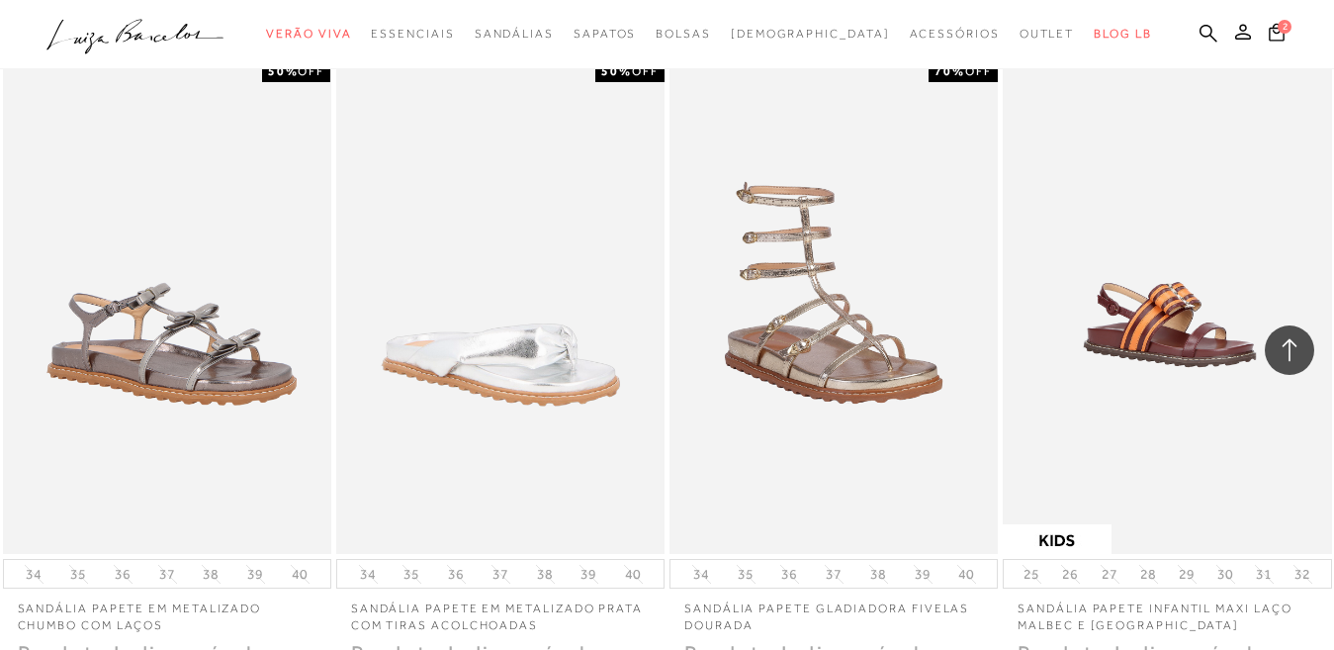
scroll to position [5437, 0]
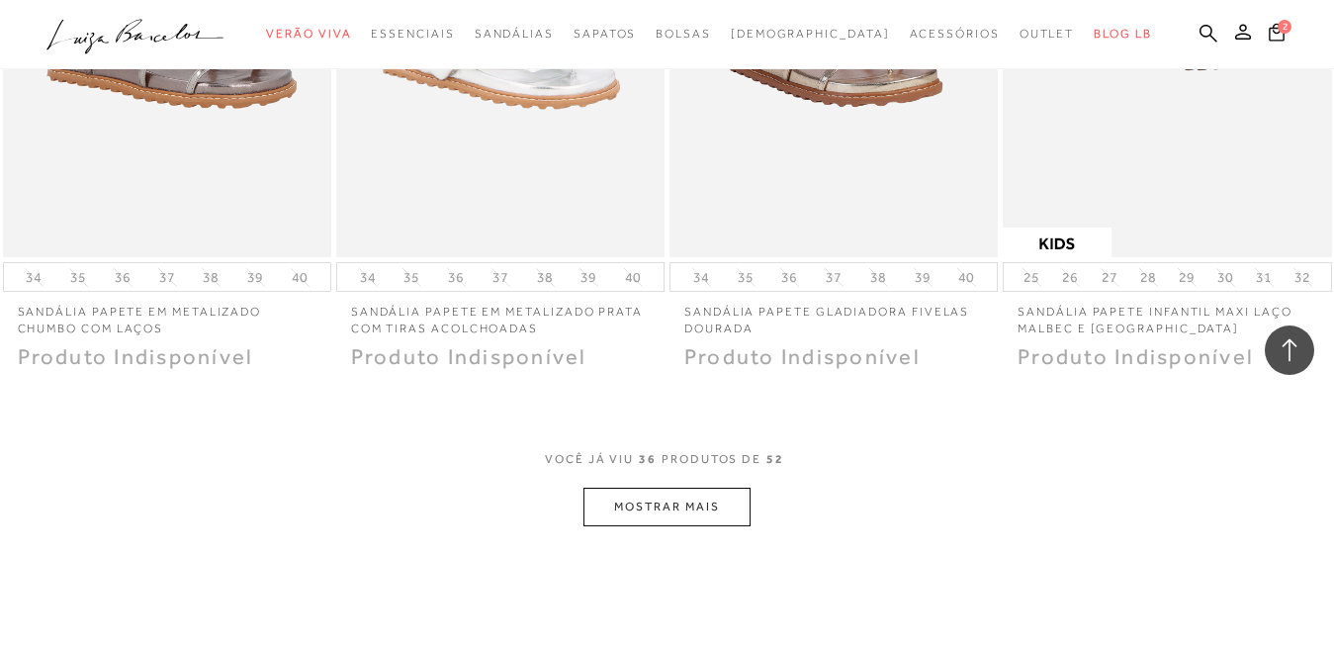
click at [687, 509] on button "MOSTRAR MAIS" at bounding box center [666, 506] width 166 height 39
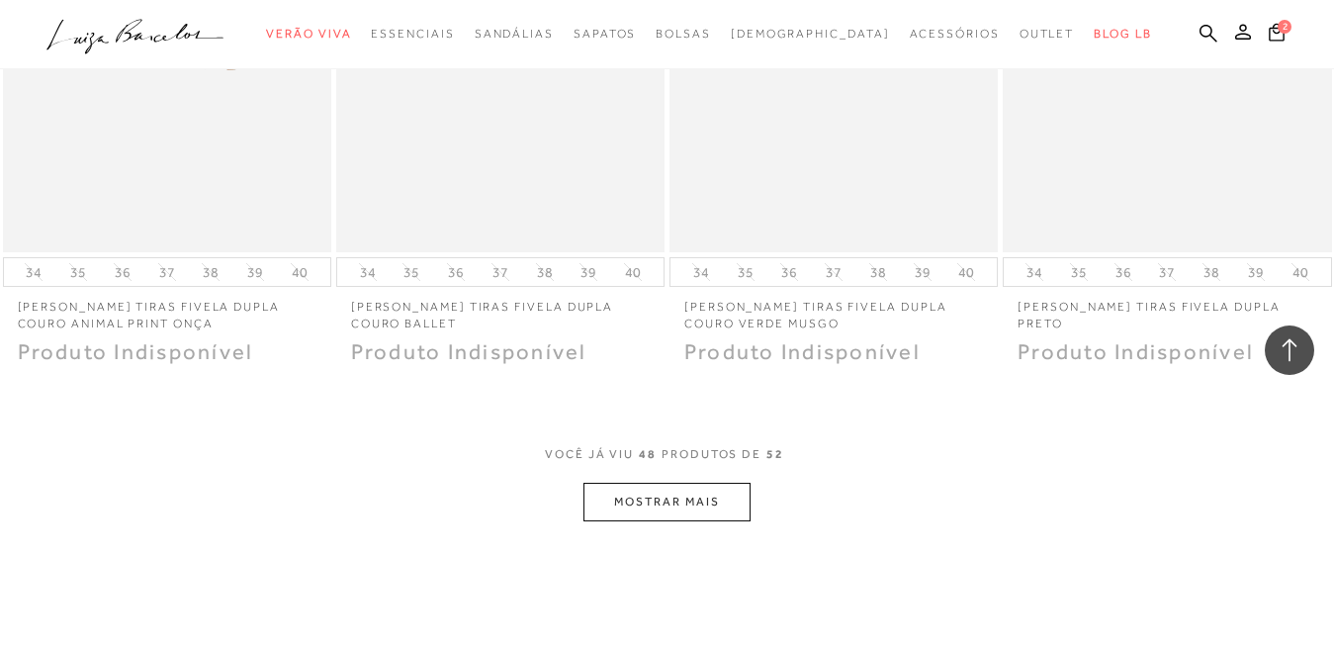
scroll to position [7513, 0]
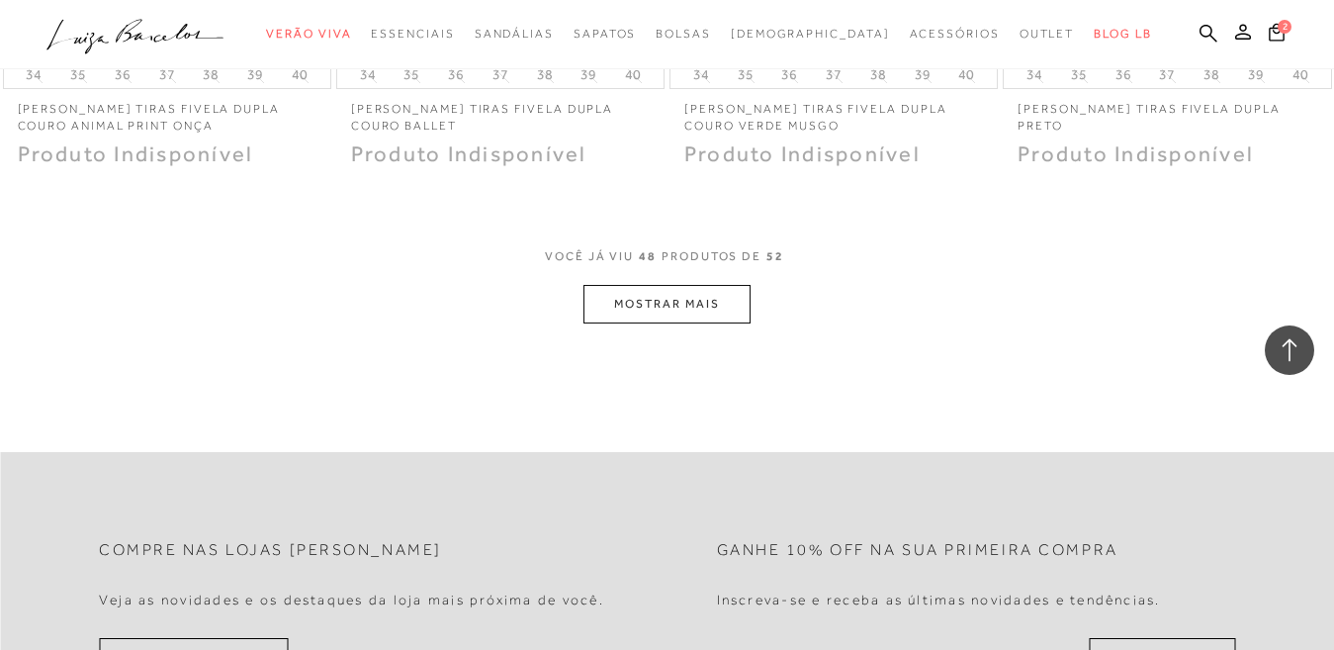
click at [647, 309] on button "MOSTRAR MAIS" at bounding box center [666, 304] width 166 height 39
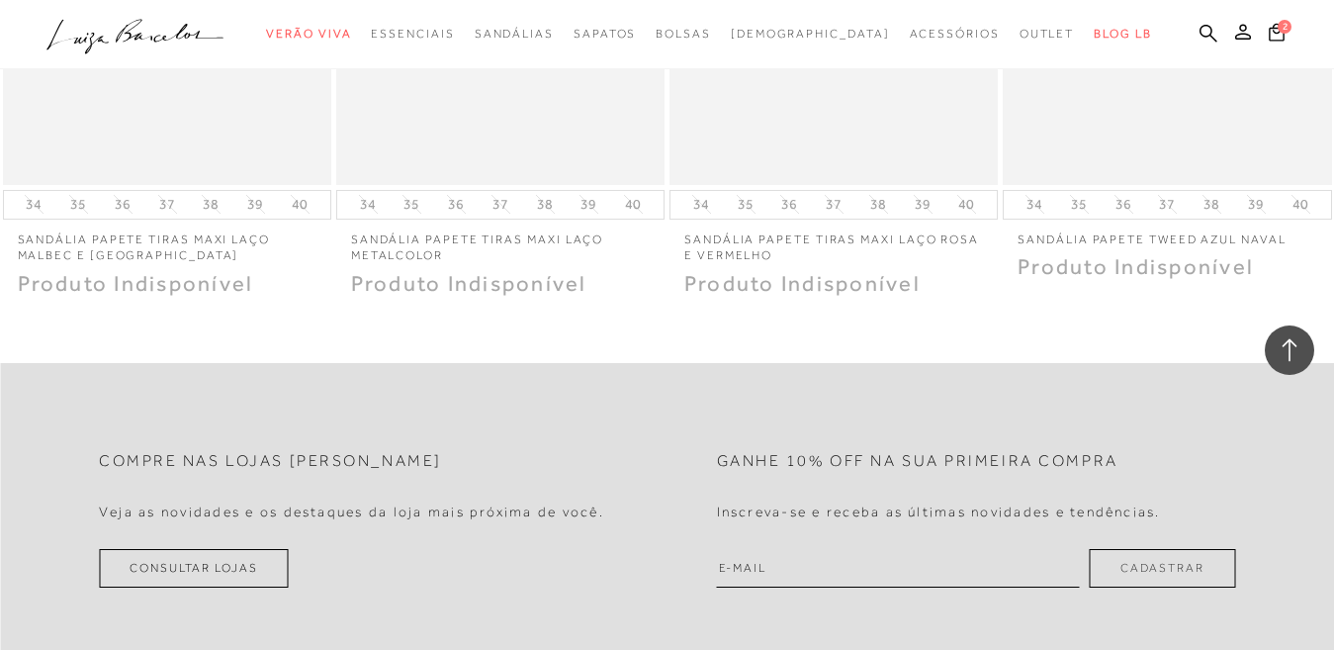
scroll to position [8107, 0]
